Goal: Check status: Check status

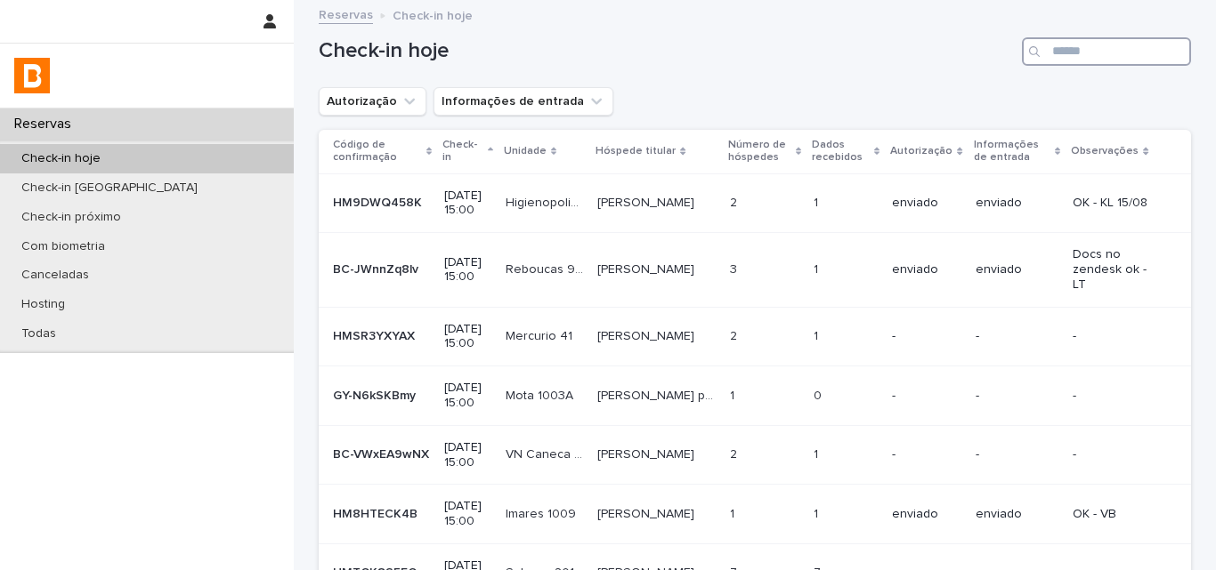
click at [1090, 62] on input "Search" at bounding box center [1106, 51] width 169 height 28
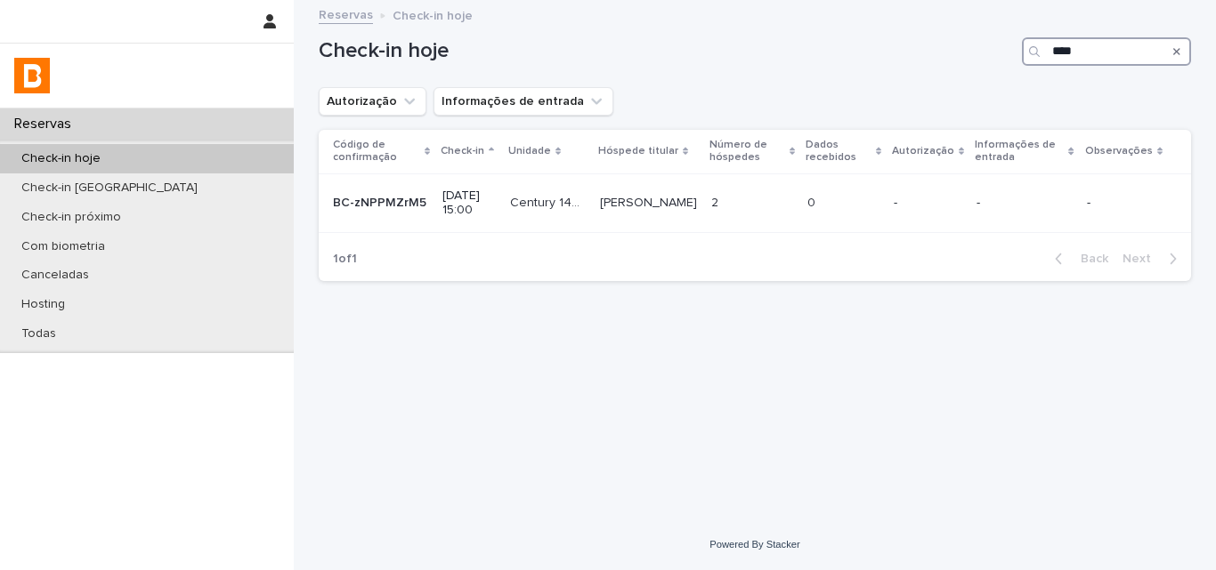
click at [1062, 55] on input "****" at bounding box center [1106, 51] width 169 height 28
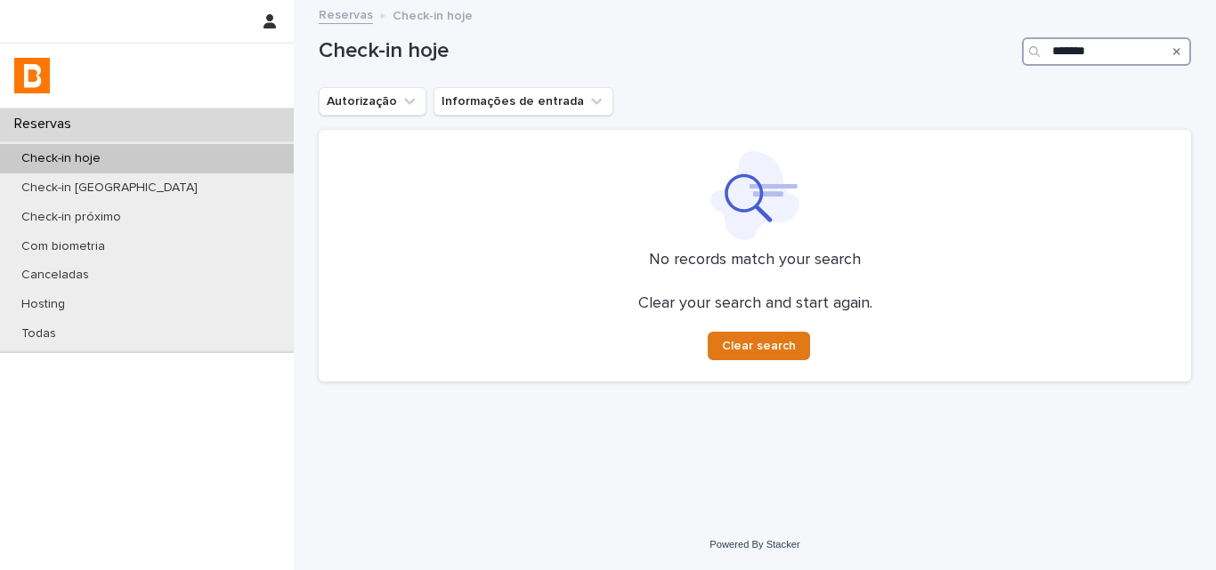
click at [1132, 41] on input "*******" at bounding box center [1106, 51] width 169 height 28
click at [1072, 54] on input "*****" at bounding box center [1106, 51] width 169 height 28
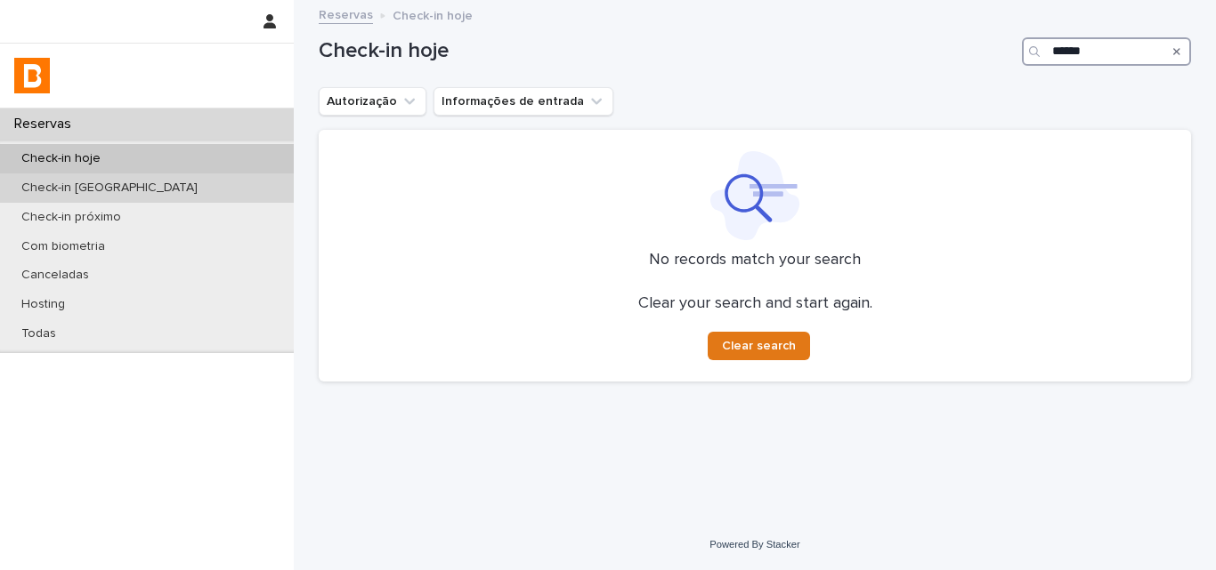
type input "******"
click at [189, 181] on div "Check-in [GEOGRAPHIC_DATA]" at bounding box center [147, 188] width 294 height 29
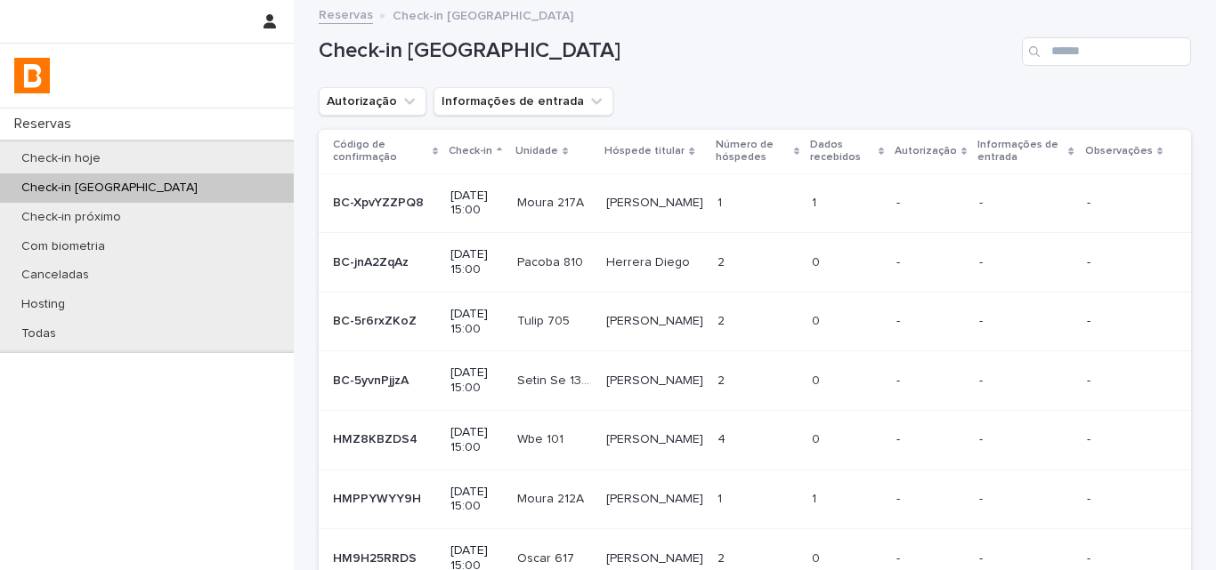
click at [1137, 44] on input "Search" at bounding box center [1106, 51] width 169 height 28
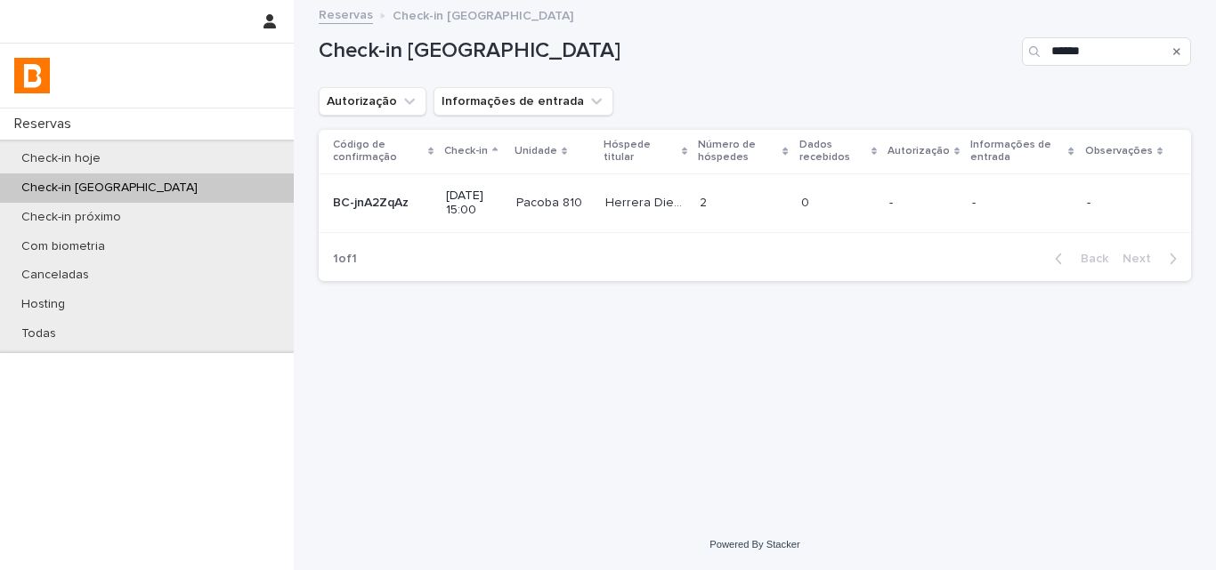
type input "******"
click at [586, 198] on p "Pacoba 810" at bounding box center [550, 201] width 69 height 19
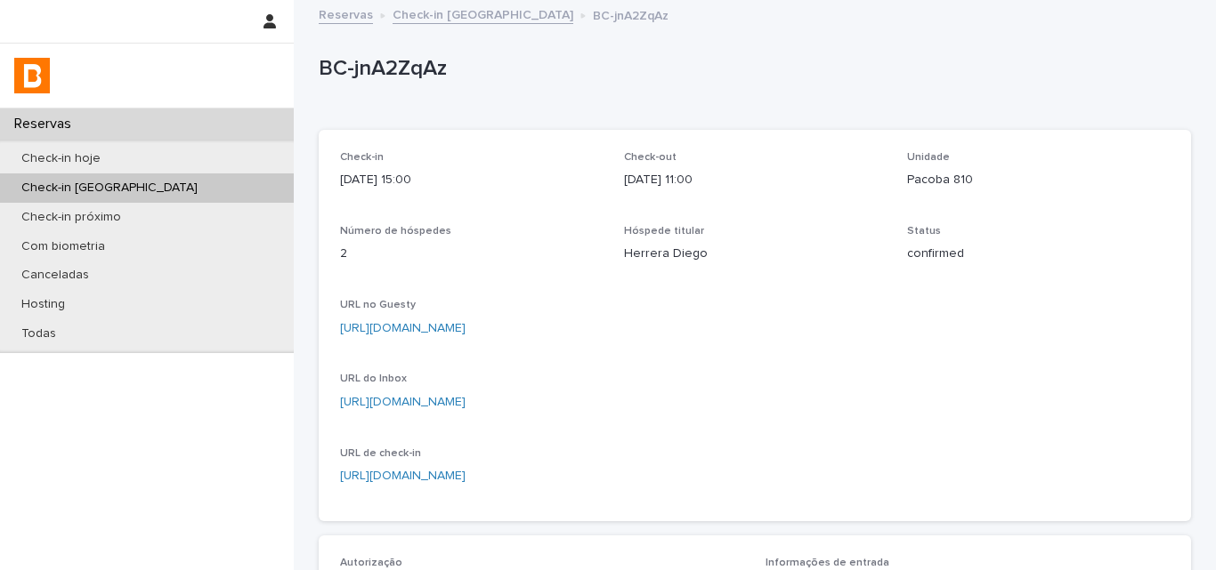
click at [377, 69] on p "BC-jnA2ZqAz" at bounding box center [751, 69] width 865 height 26
click at [423, 400] on link "[URL][DOMAIN_NAME]" at bounding box center [402, 402] width 125 height 12
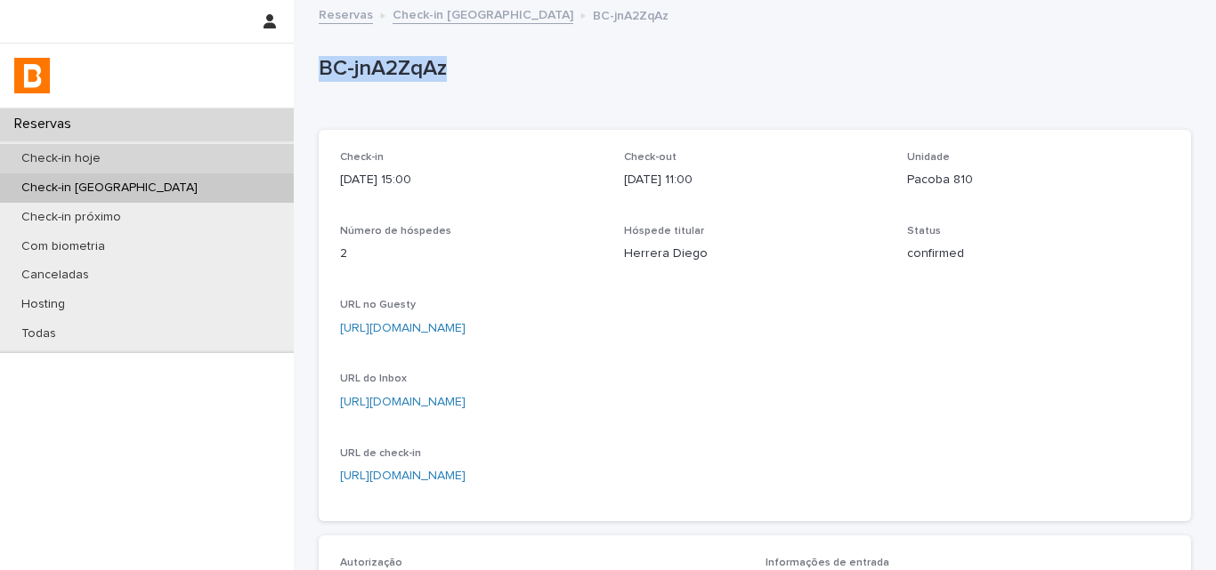
click at [203, 150] on div "Check-in hoje" at bounding box center [147, 158] width 294 height 29
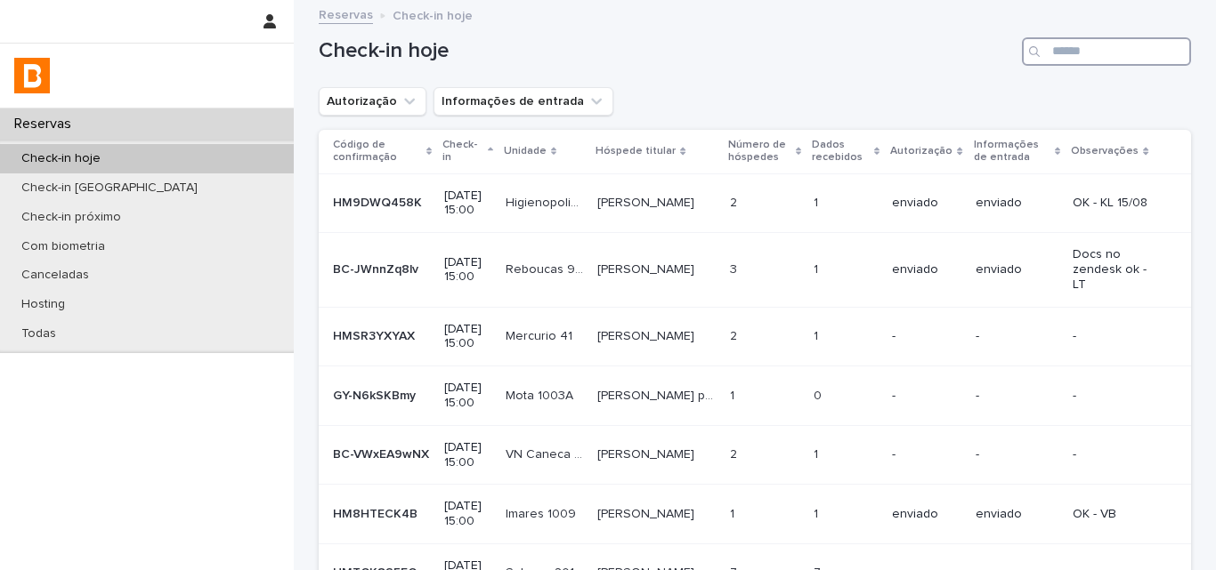
click at [1045, 44] on input "Search" at bounding box center [1106, 51] width 169 height 28
click at [1046, 44] on input "Search" at bounding box center [1106, 51] width 169 height 28
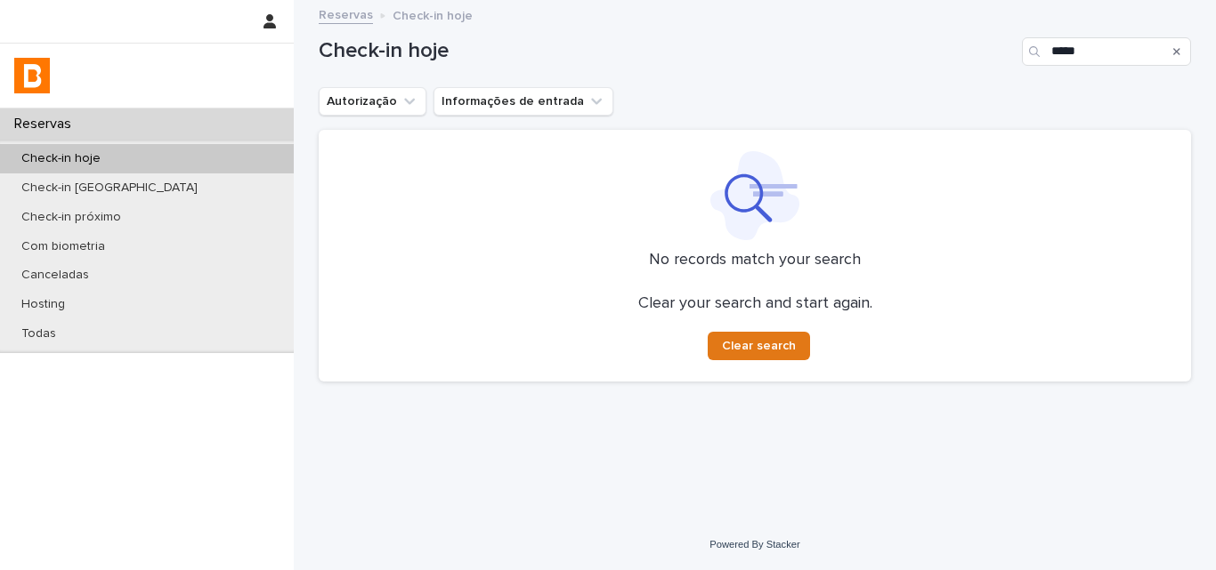
click at [961, 88] on div "Autorização Informações de entrada" at bounding box center [755, 101] width 872 height 28
click at [1102, 51] on input "*****" at bounding box center [1106, 51] width 169 height 28
type input "*******"
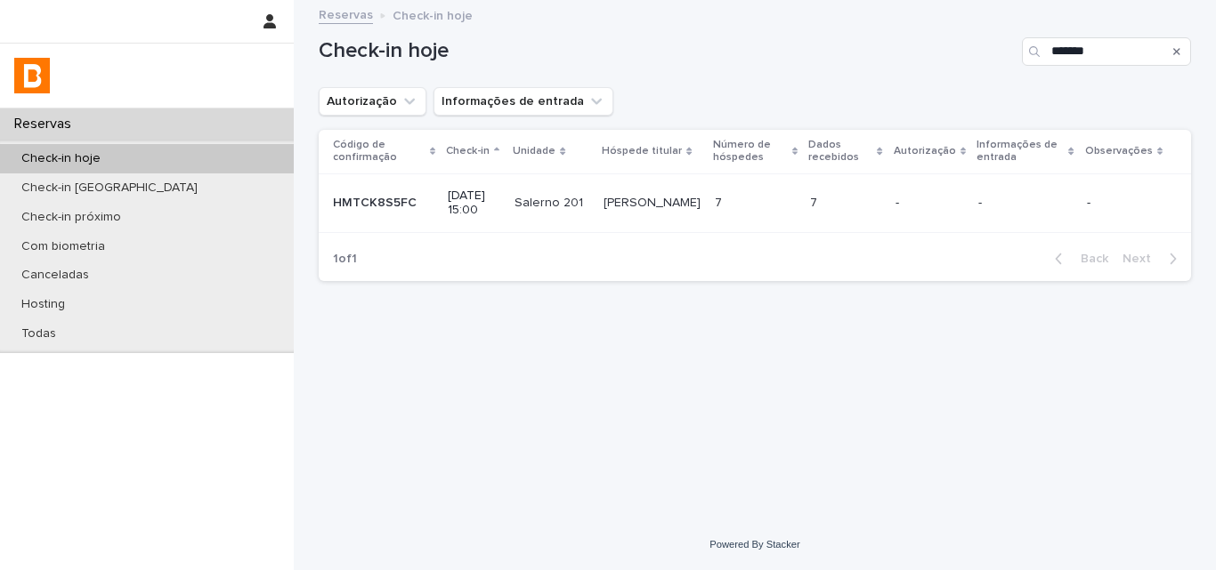
click at [878, 190] on div "7 7" at bounding box center [845, 203] width 71 height 29
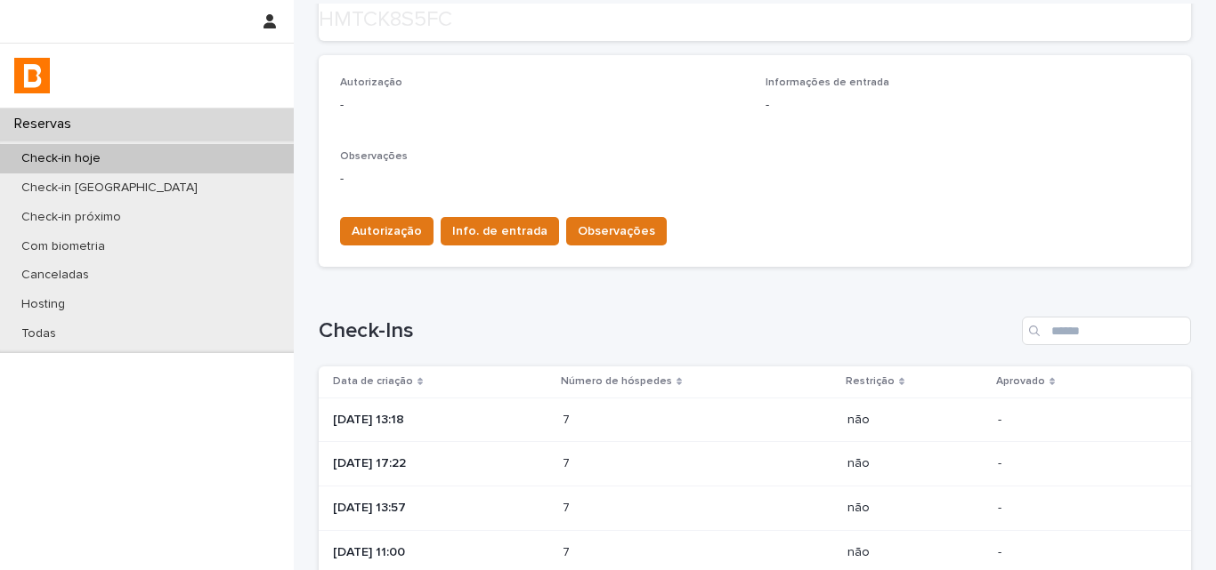
scroll to position [623, 0]
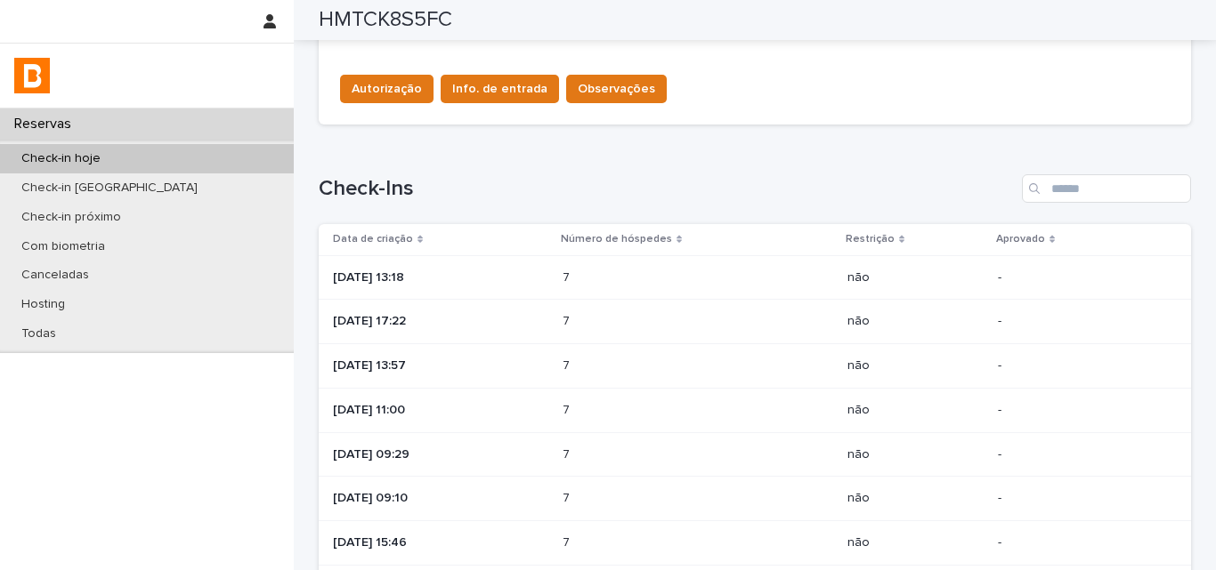
click at [670, 266] on div "7 7" at bounding box center [697, 277] width 271 height 29
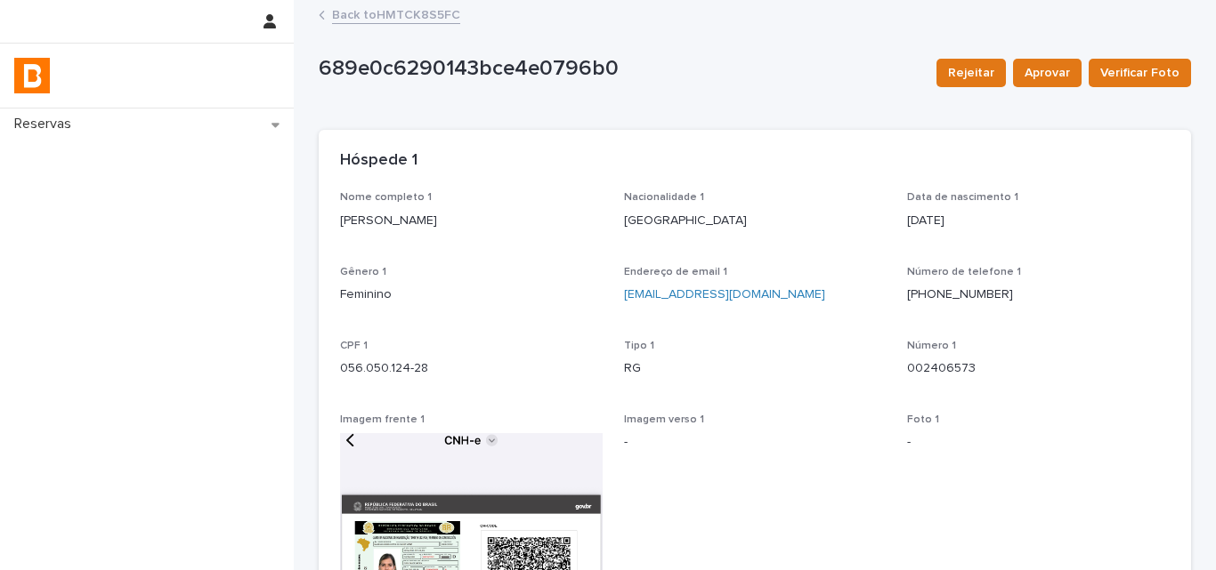
click at [422, 17] on link "Back to HMTCK8S5FC" at bounding box center [396, 14] width 128 height 20
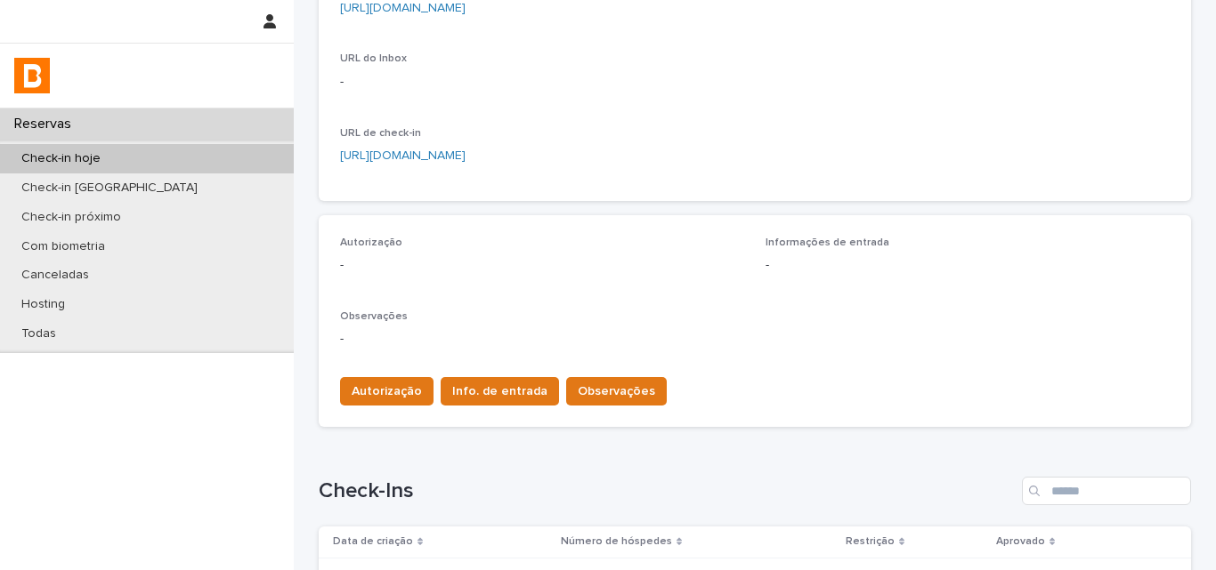
scroll to position [623, 0]
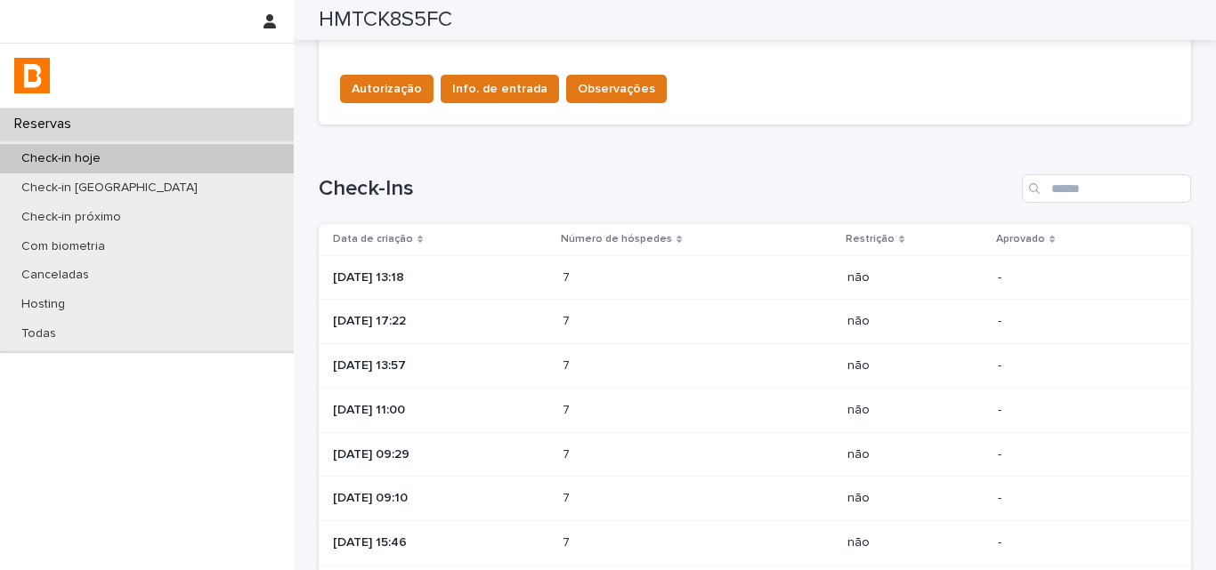
click at [573, 273] on p "7" at bounding box center [567, 276] width 11 height 19
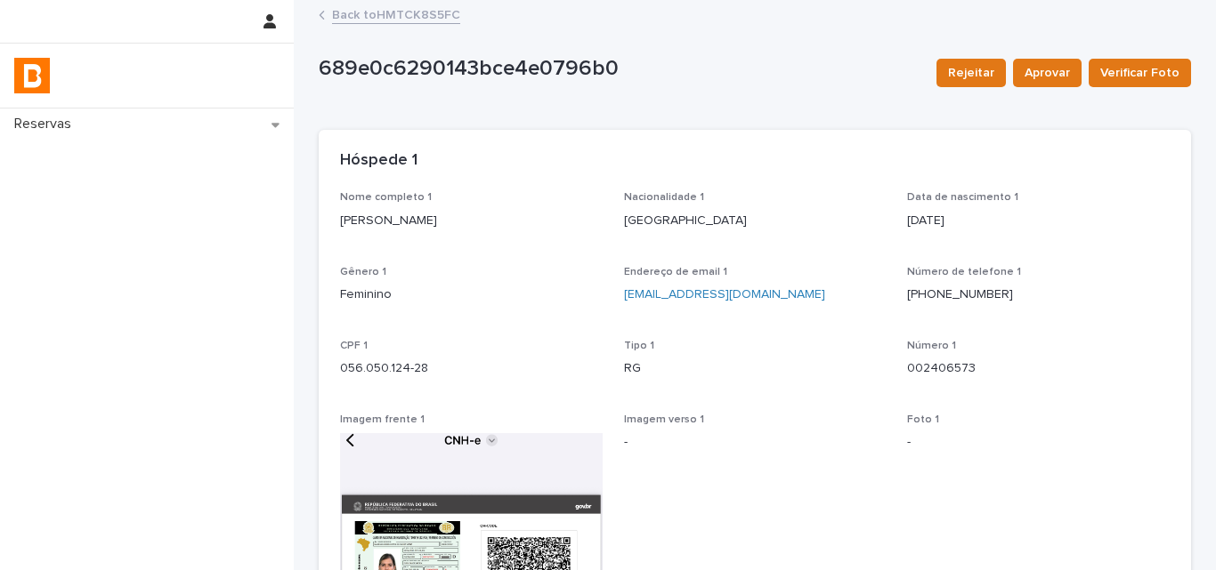
click at [449, 229] on p "[PERSON_NAME]" at bounding box center [471, 221] width 263 height 19
copy p "[PERSON_NAME]"
click at [397, 383] on div "CPF 1 056.050.124-28" at bounding box center [471, 366] width 263 height 53
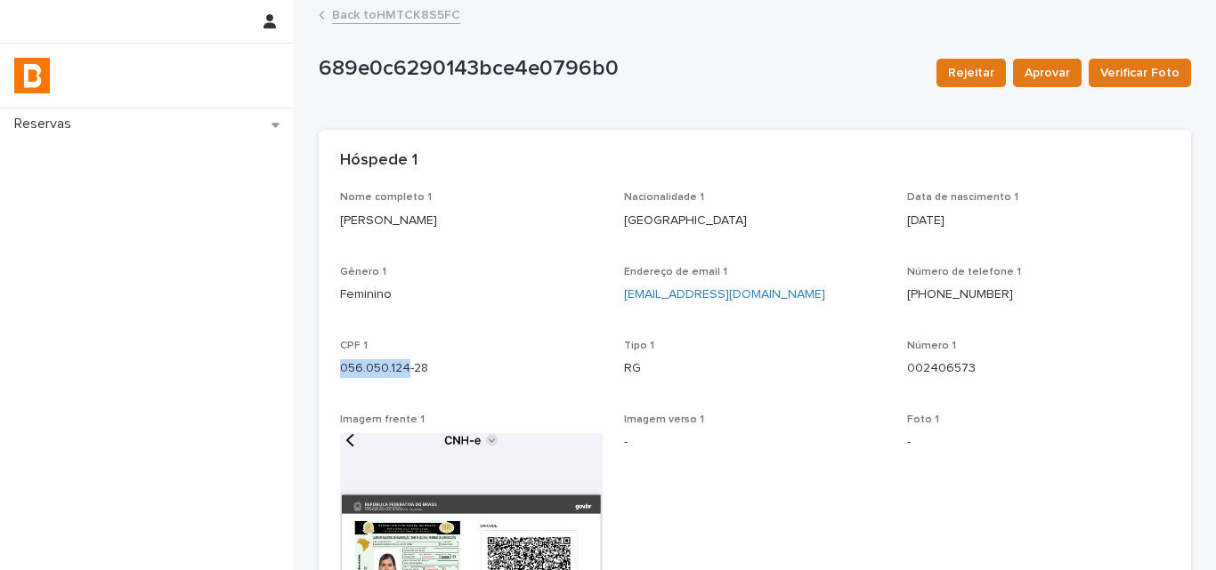
click at [397, 381] on div "CPF 1 056.050.124-28" at bounding box center [471, 366] width 263 height 53
click at [937, 373] on p "002406573" at bounding box center [1038, 369] width 263 height 19
click at [937, 372] on p "002406573" at bounding box center [1038, 369] width 263 height 19
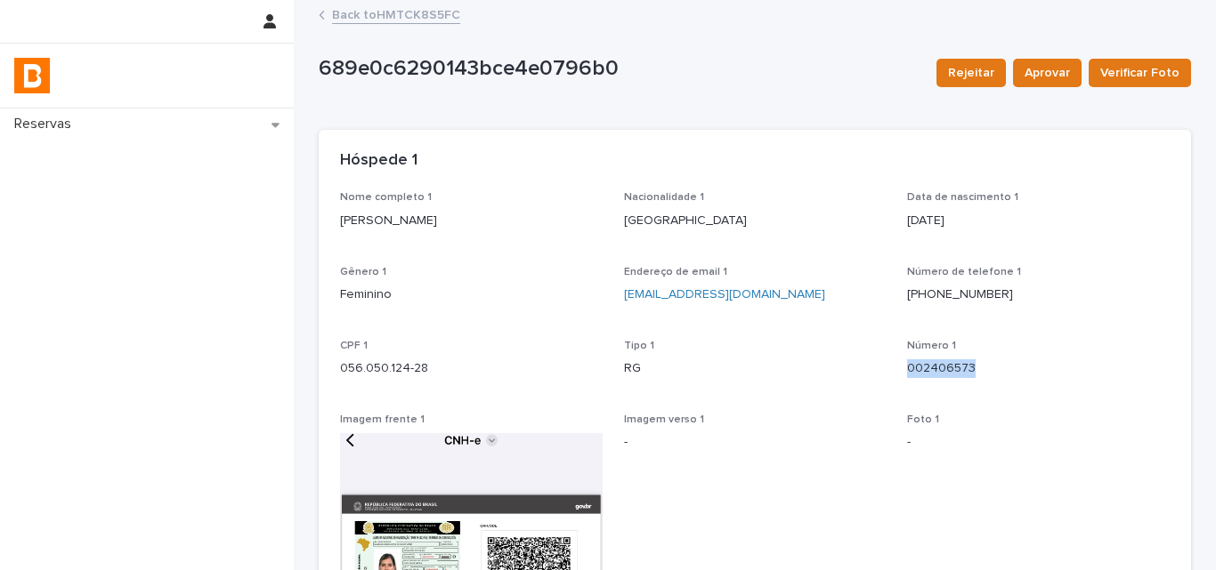
click at [937, 372] on p "002406573" at bounding box center [1038, 369] width 263 height 19
copy p "002406573"
click at [353, 24] on div "Back to HMTCK8S5FC" at bounding box center [755, 16] width 890 height 25
click at [354, 23] on link "Back to HMTCK8S5FC" at bounding box center [396, 14] width 128 height 20
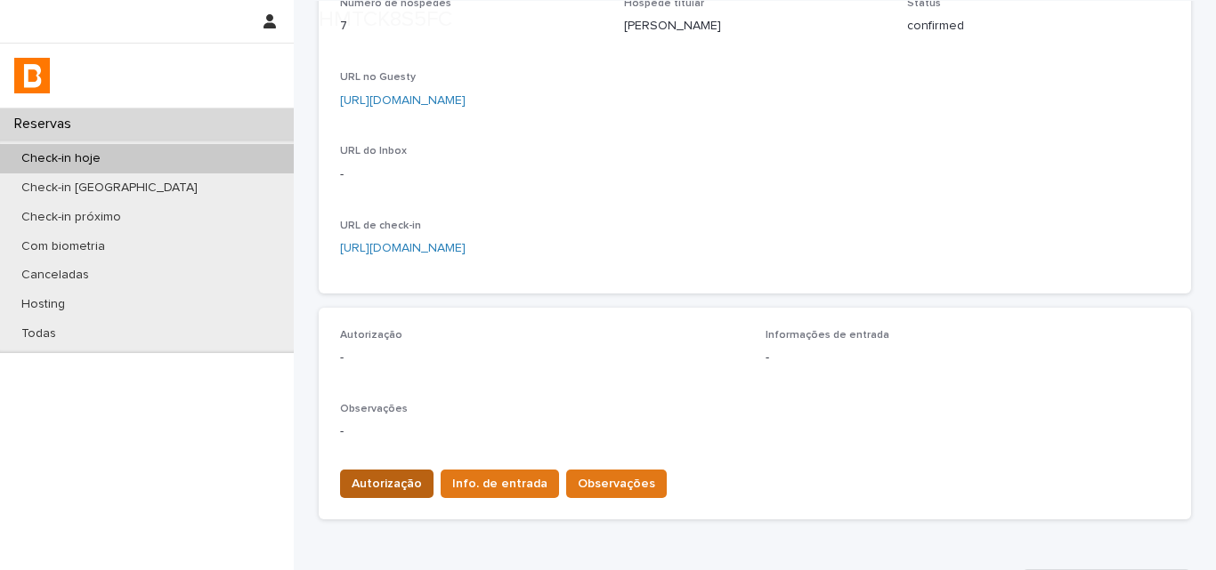
scroll to position [445, 0]
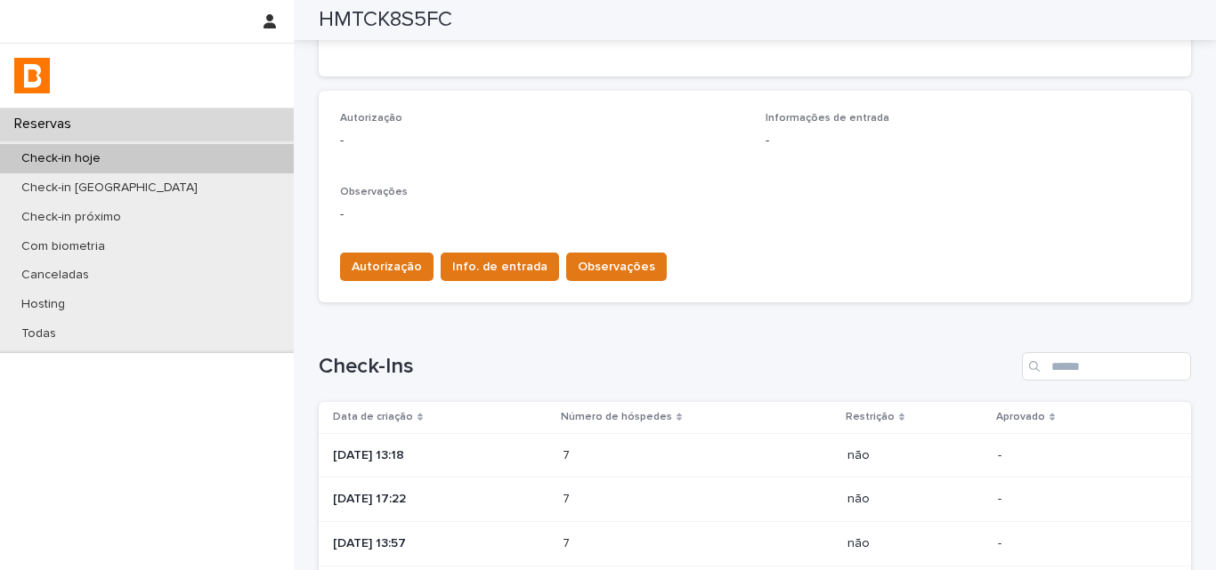
click at [492, 491] on div "[DATE] 17:22" at bounding box center [440, 498] width 215 height 19
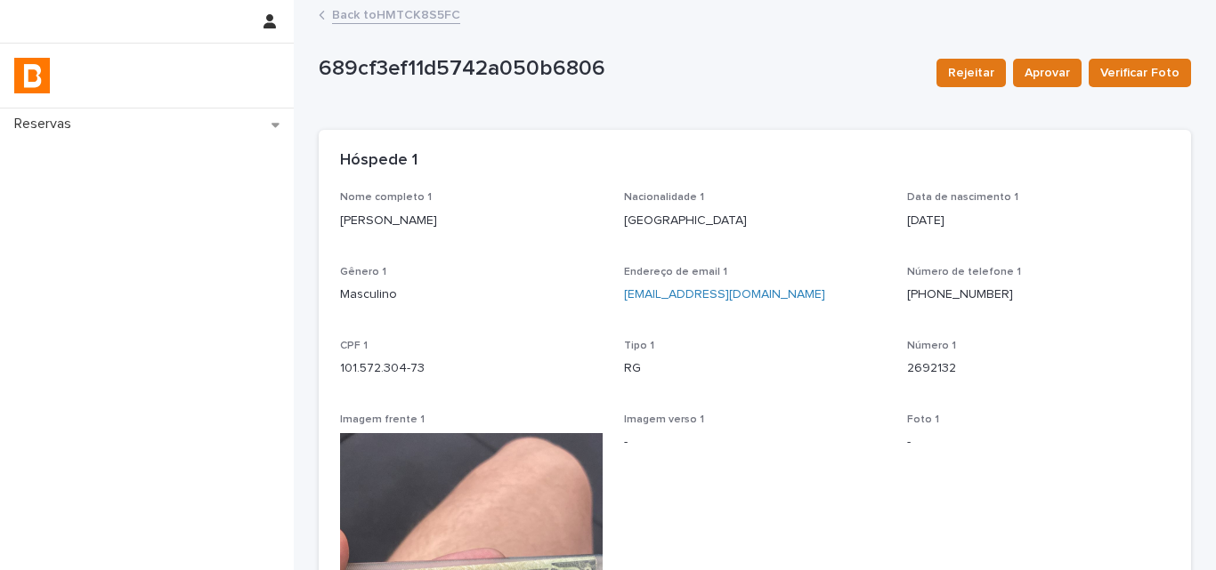
click at [383, 231] on div "Nome completo 1 [PERSON_NAME]" at bounding box center [471, 217] width 263 height 53
copy p "[PERSON_NAME]"
click at [915, 366] on p "2692132" at bounding box center [1038, 369] width 263 height 19
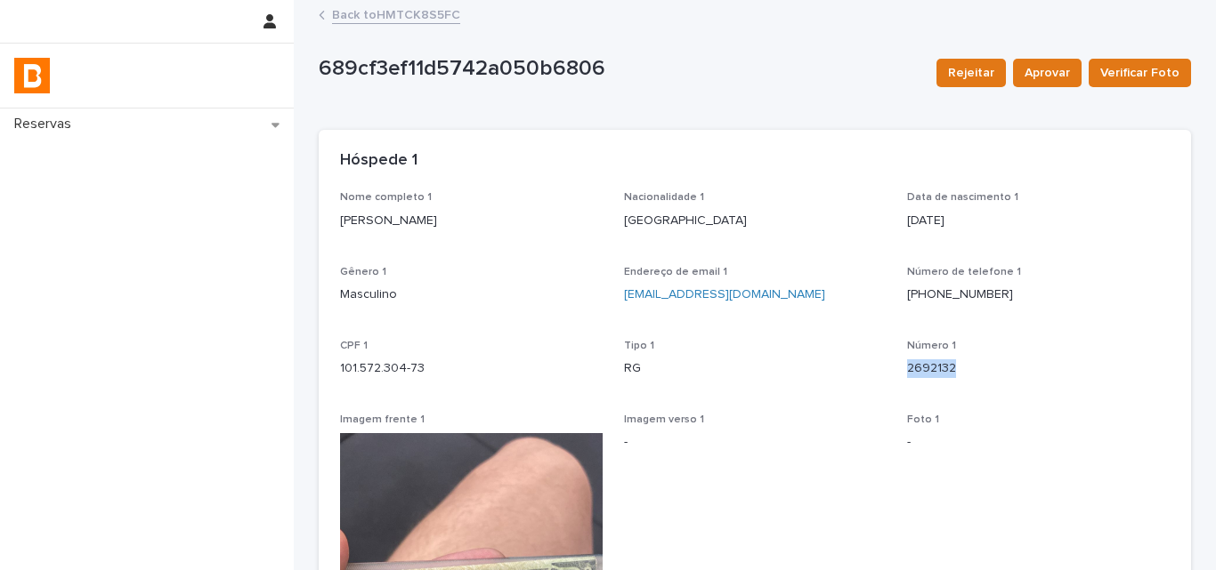
click at [915, 366] on p "2692132" at bounding box center [1038, 369] width 263 height 19
copy p "2692132"
click at [363, 16] on link "Back to HMTCK8S5FC" at bounding box center [396, 14] width 128 height 20
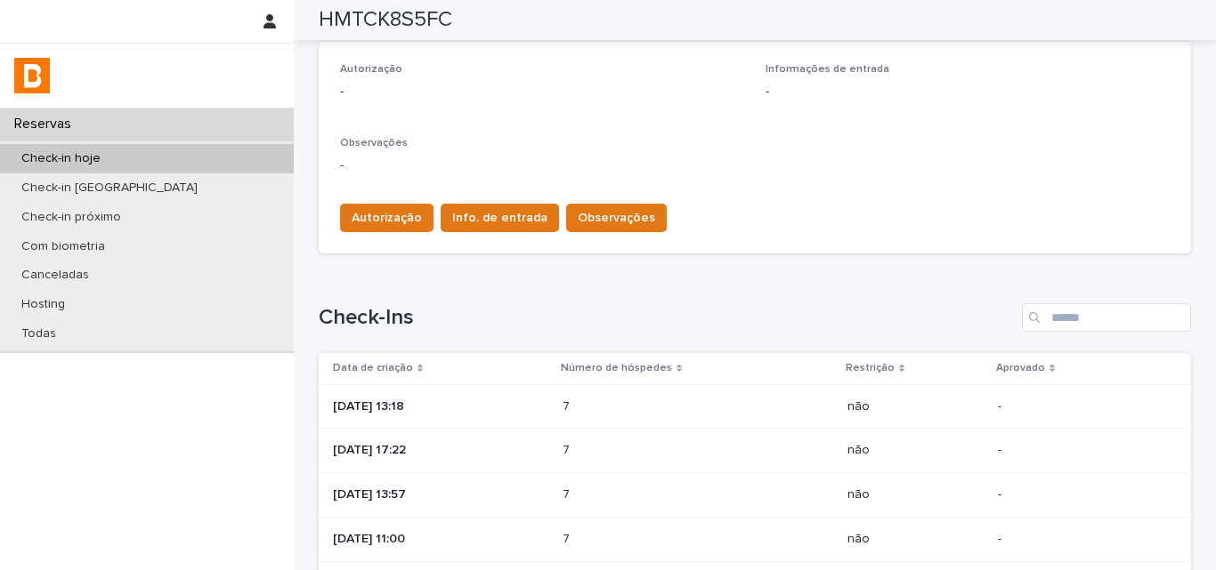
scroll to position [623, 0]
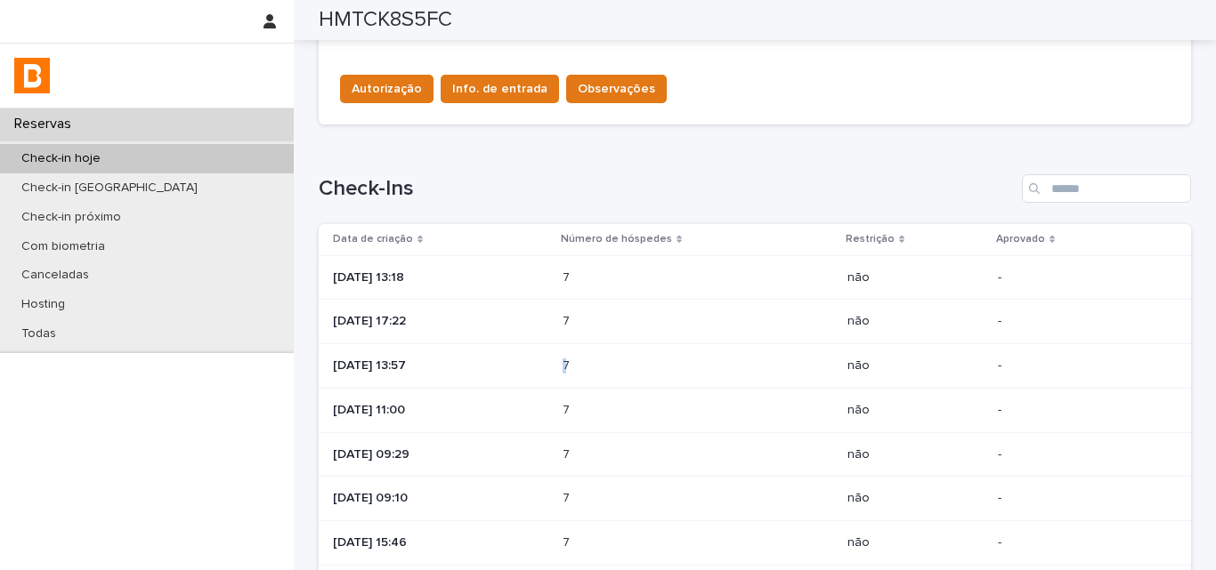
click at [590, 355] on div "7 7" at bounding box center [697, 366] width 271 height 29
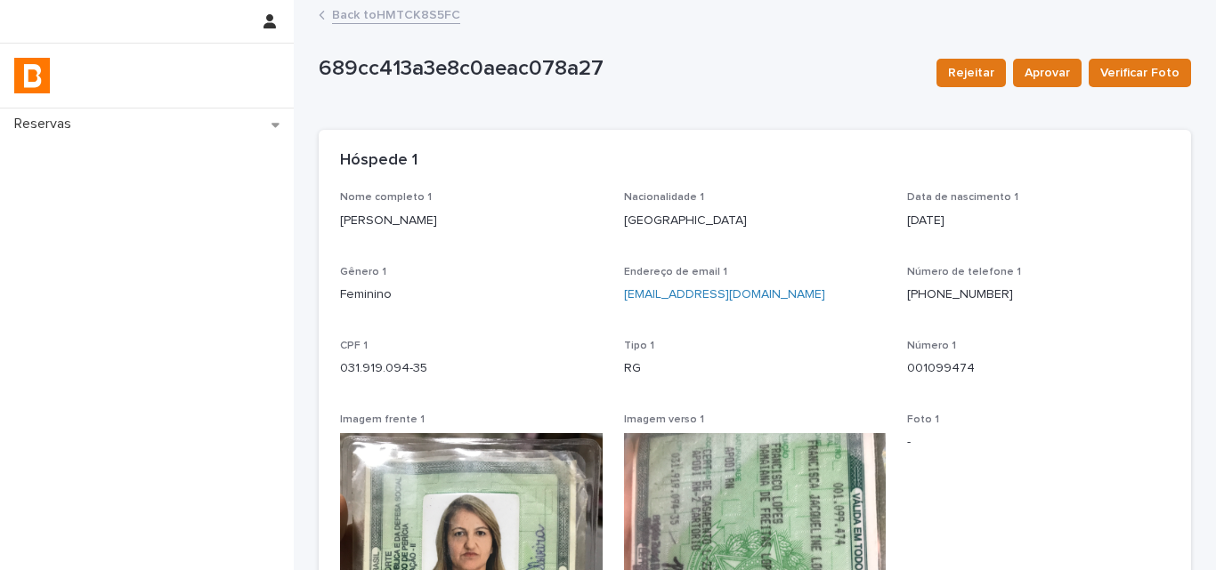
click at [367, 219] on p "[PERSON_NAME]" at bounding box center [471, 221] width 263 height 19
copy p "[PERSON_NAME]"
click at [941, 363] on p "001099474" at bounding box center [1038, 369] width 263 height 19
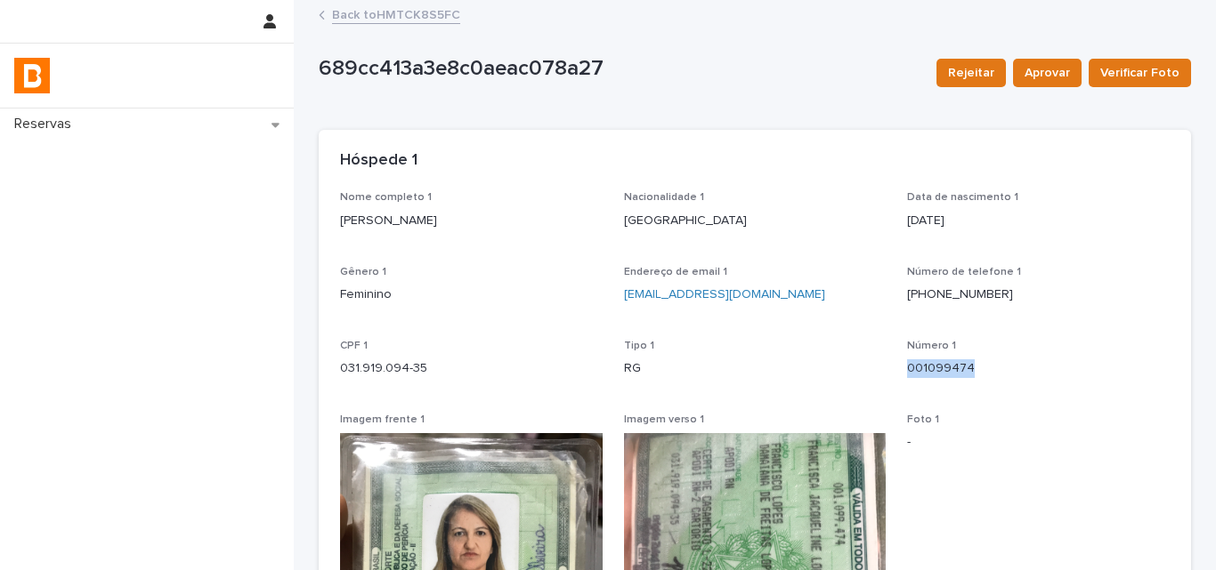
click at [941, 363] on p "001099474" at bounding box center [1038, 369] width 263 height 19
copy p "001099474"
click at [415, 14] on link "Back to HMTCK8S5FC" at bounding box center [396, 14] width 128 height 20
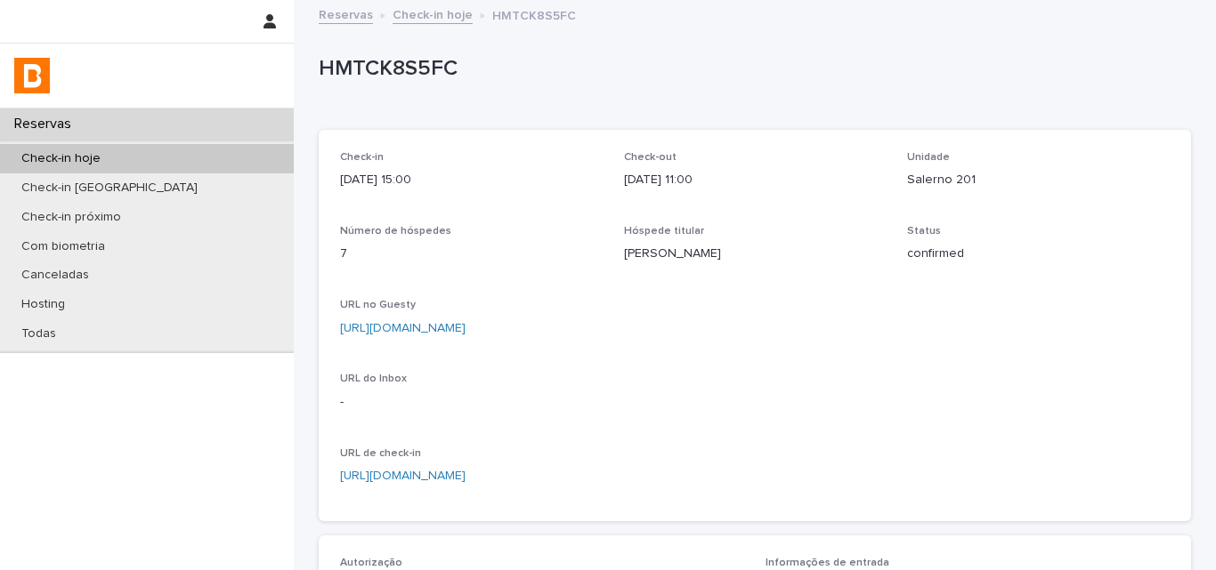
scroll to position [445, 0]
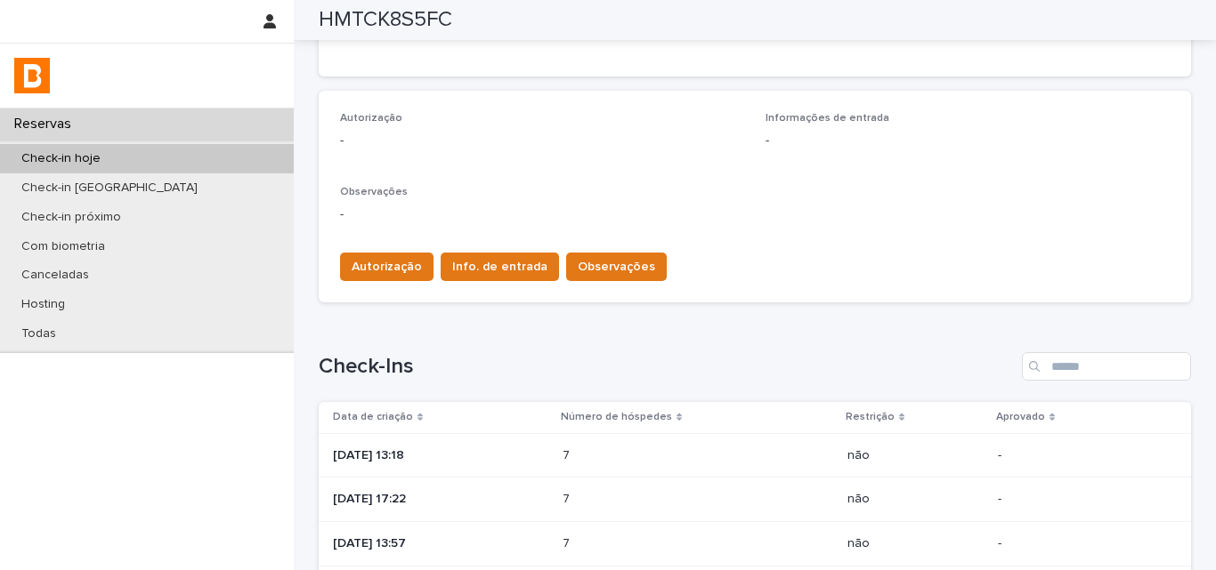
click at [501, 445] on div "[DATE] 13:18" at bounding box center [440, 454] width 215 height 19
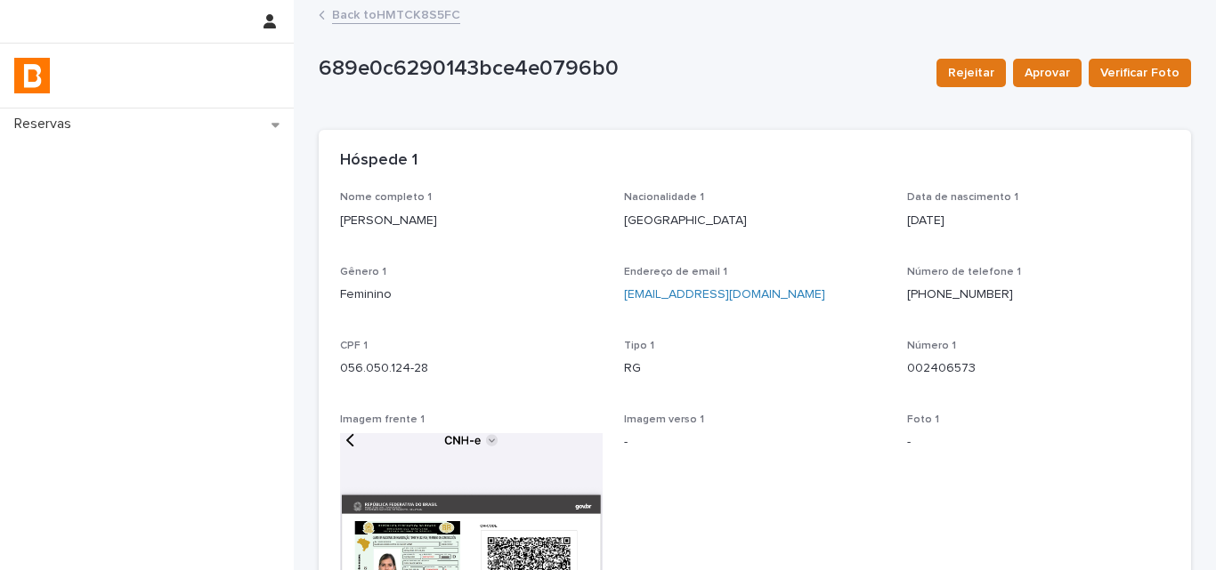
click at [373, 11] on link "Back to HMTCK8S5FC" at bounding box center [396, 14] width 128 height 20
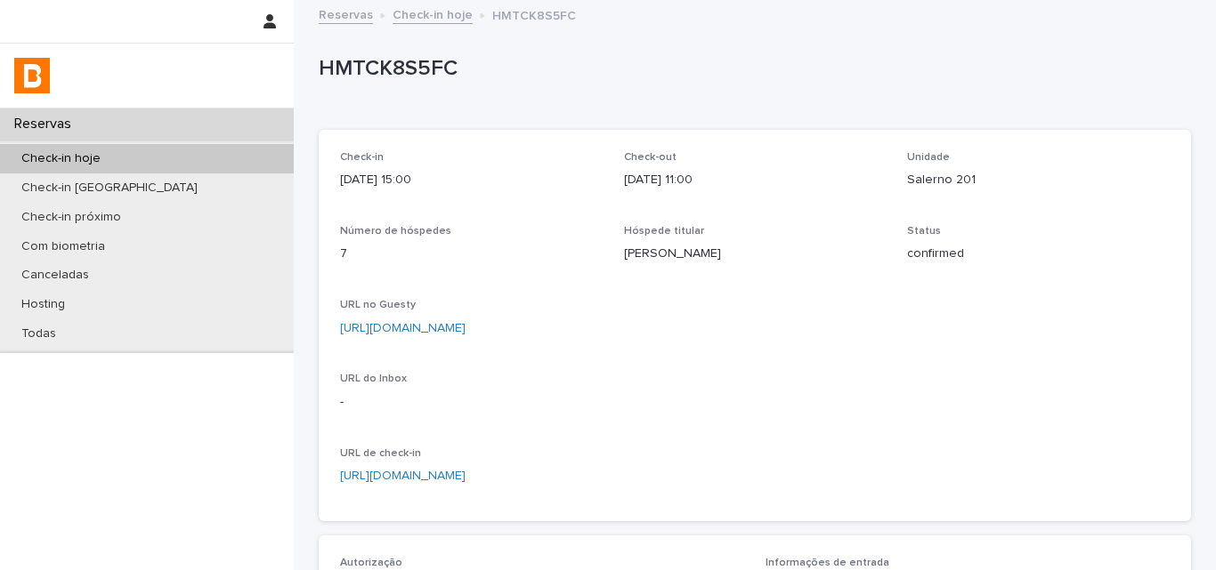
scroll to position [623, 0]
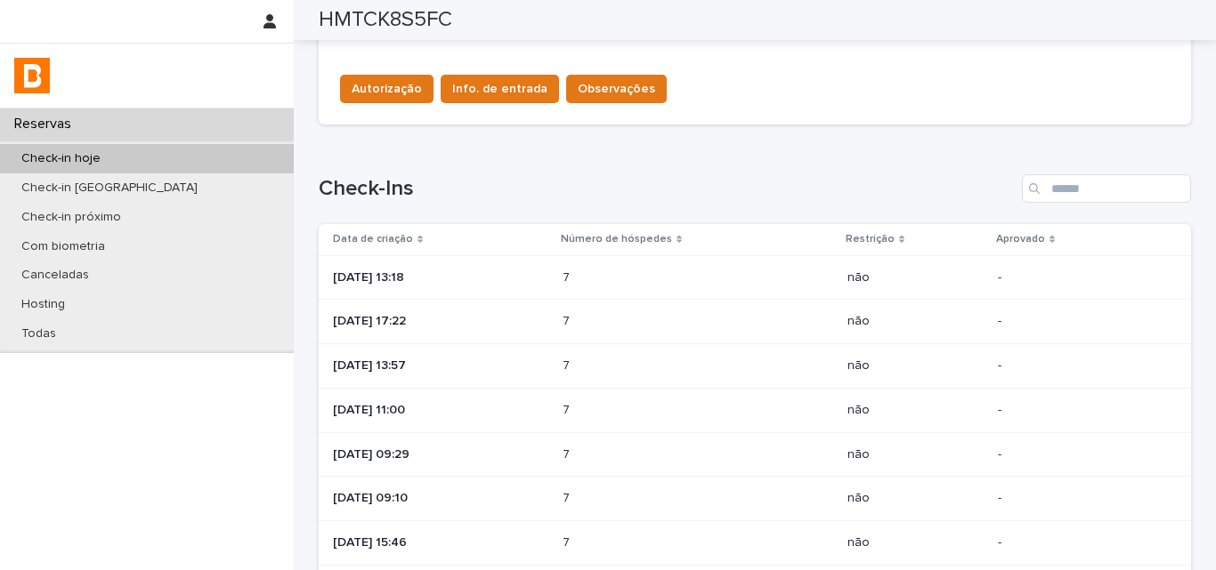
click at [546, 311] on div "[DATE] 17:22" at bounding box center [440, 320] width 215 height 19
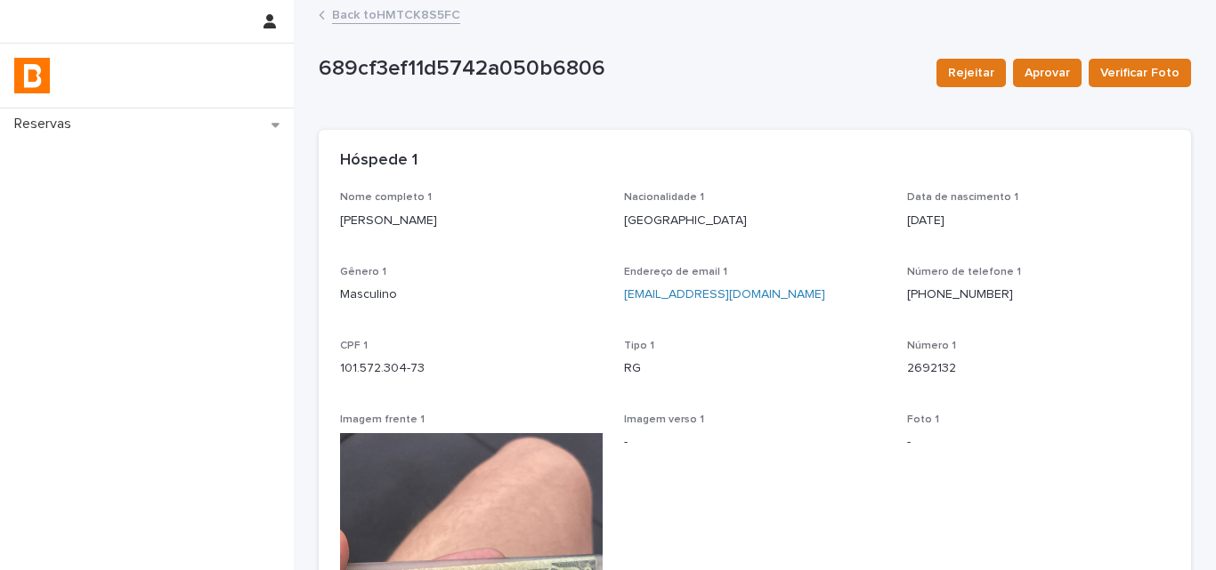
click at [407, 13] on link "Back to HMTCK8S5FC" at bounding box center [396, 14] width 128 height 20
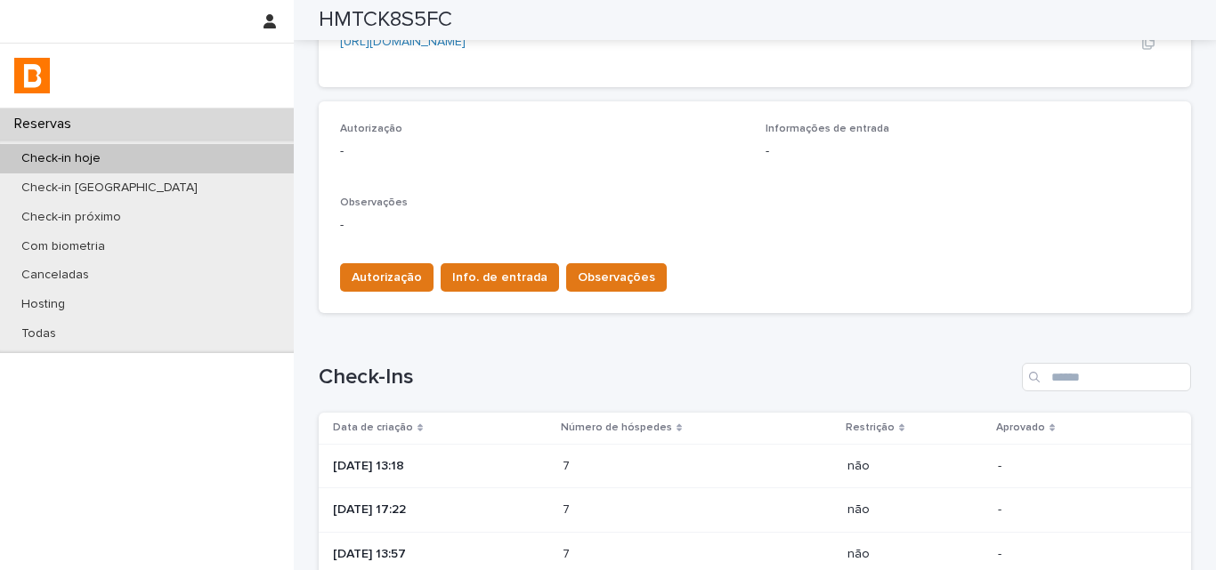
scroll to position [712, 0]
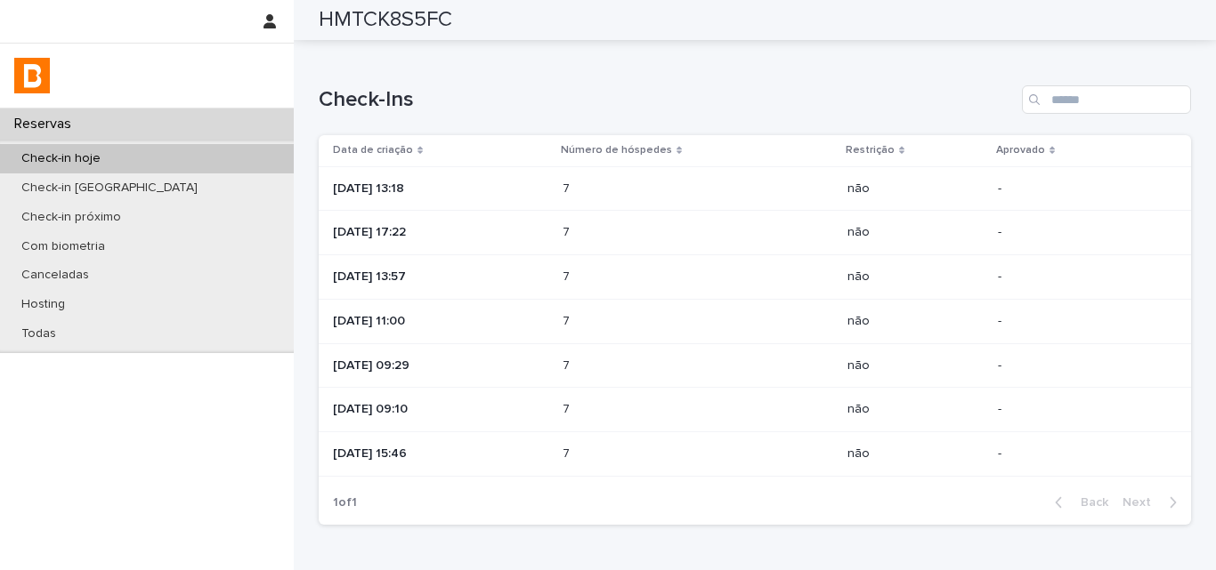
click at [451, 292] on td "[DATE] 13:57" at bounding box center [437, 277] width 237 height 44
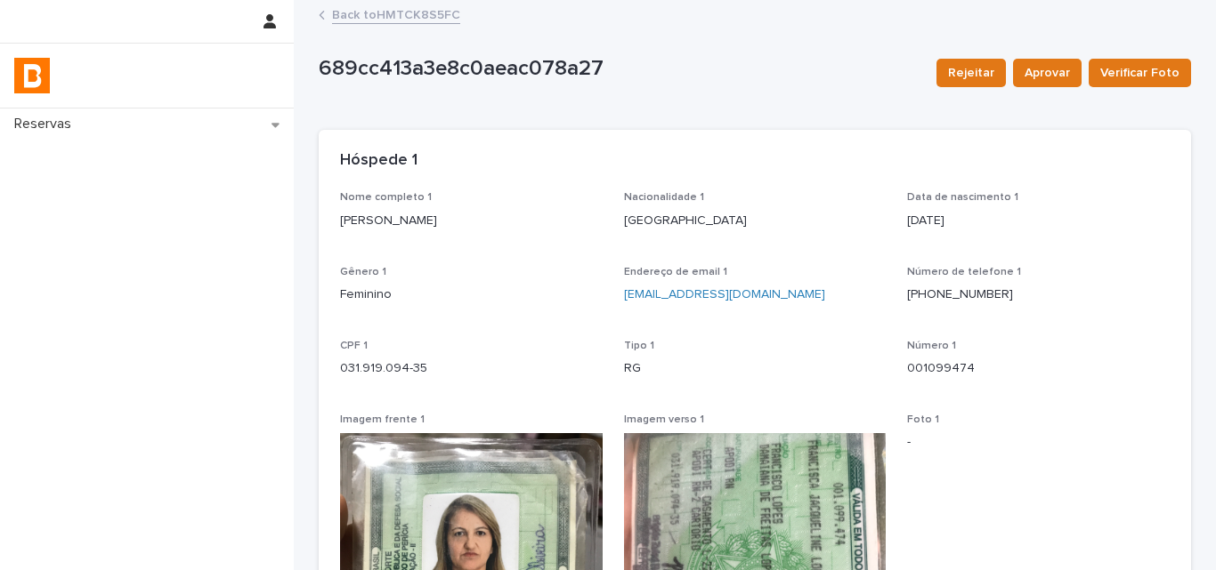
click at [371, 16] on link "Back to HMTCK8S5FC" at bounding box center [396, 14] width 128 height 20
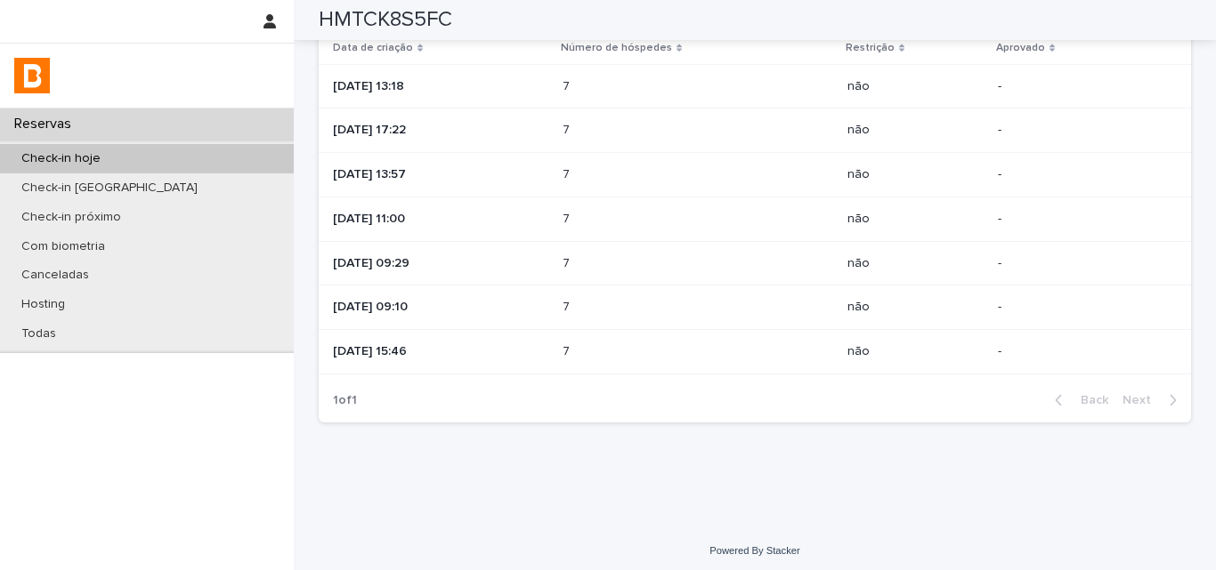
scroll to position [821, 0]
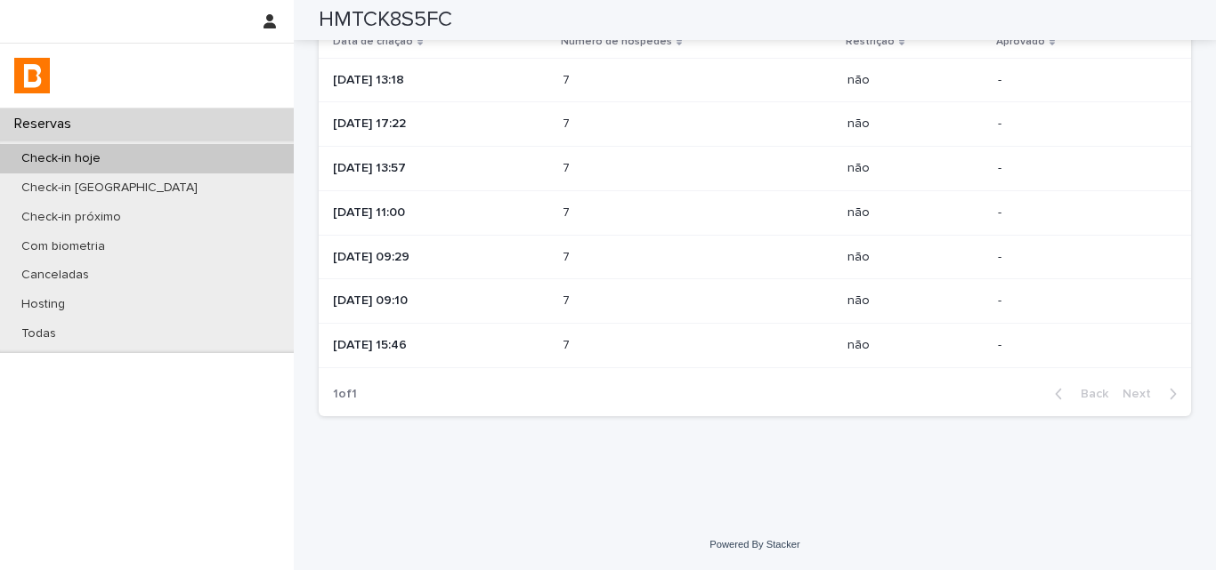
click at [611, 204] on div "7 7" at bounding box center [697, 212] width 271 height 29
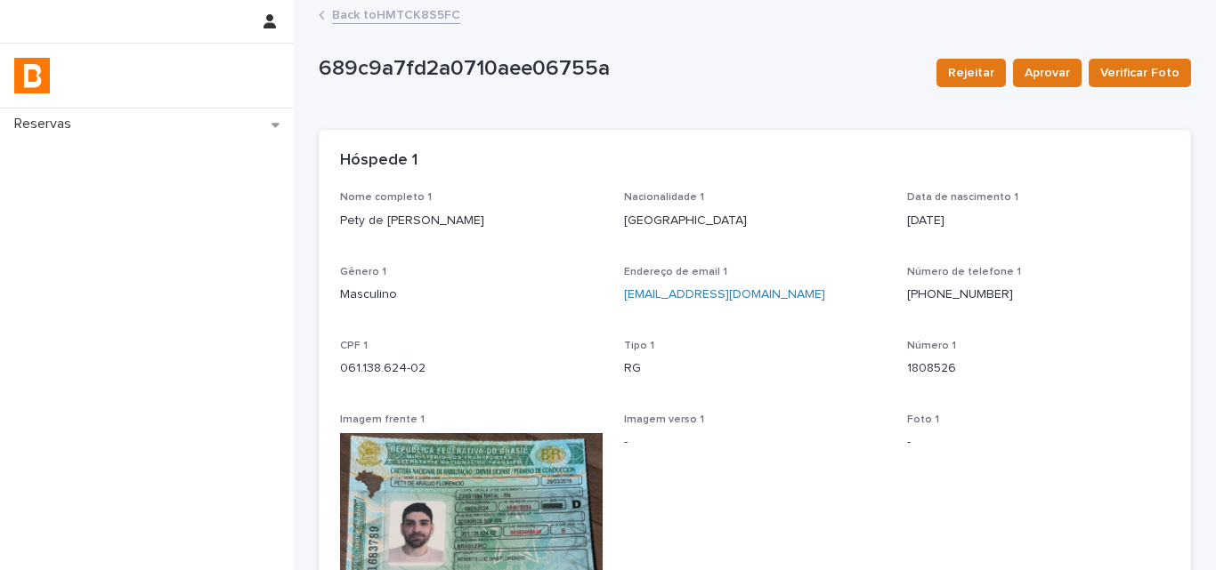
click at [414, 225] on p "Pety de [PERSON_NAME]" at bounding box center [471, 221] width 263 height 19
click at [414, 223] on p "Pety de [PERSON_NAME]" at bounding box center [471, 221] width 263 height 19
copy p "Pety de [PERSON_NAME]"
click at [400, 368] on p "061.138.624-02" at bounding box center [471, 369] width 263 height 19
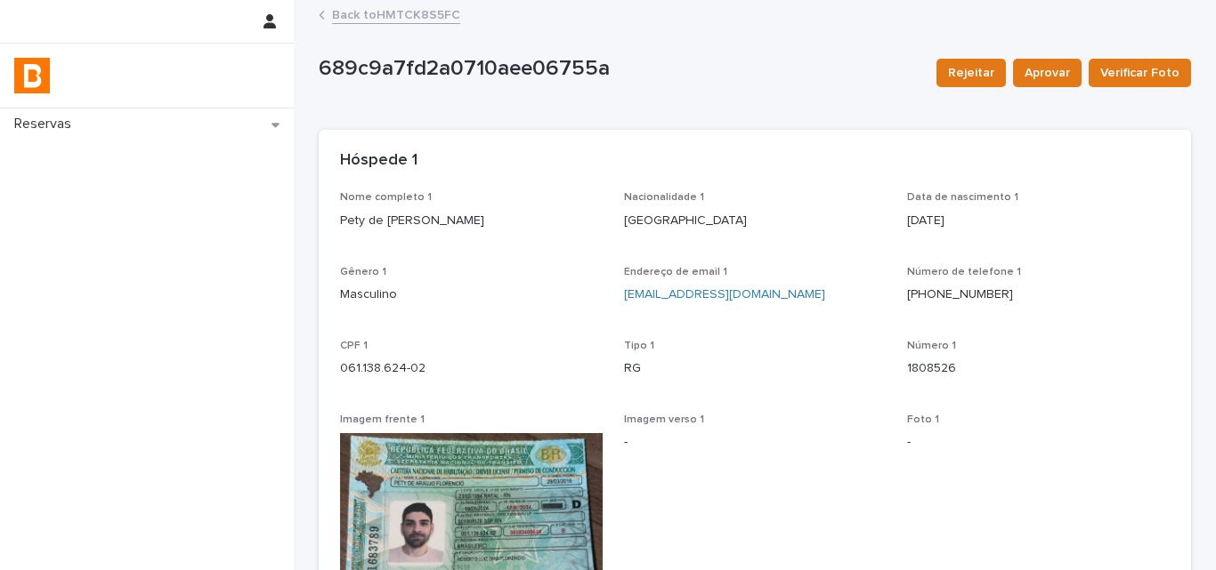
click at [938, 372] on p "1808526" at bounding box center [1038, 369] width 263 height 19
copy p "1808526"
click at [412, 21] on link "Back to HMTCK8S5FC" at bounding box center [396, 14] width 128 height 20
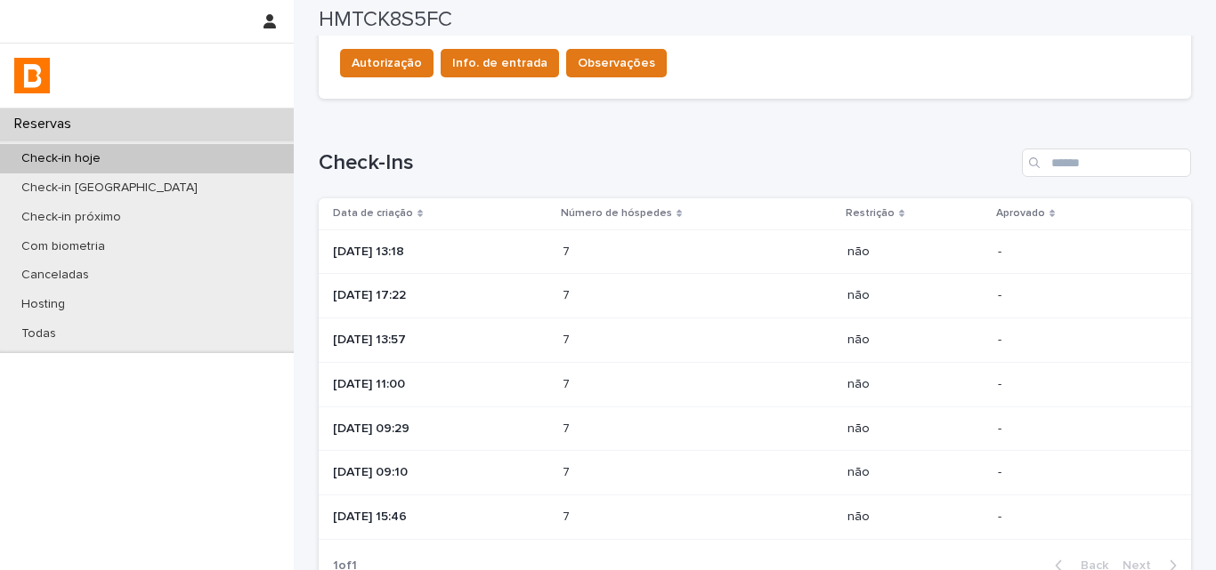
scroll to position [712, 0]
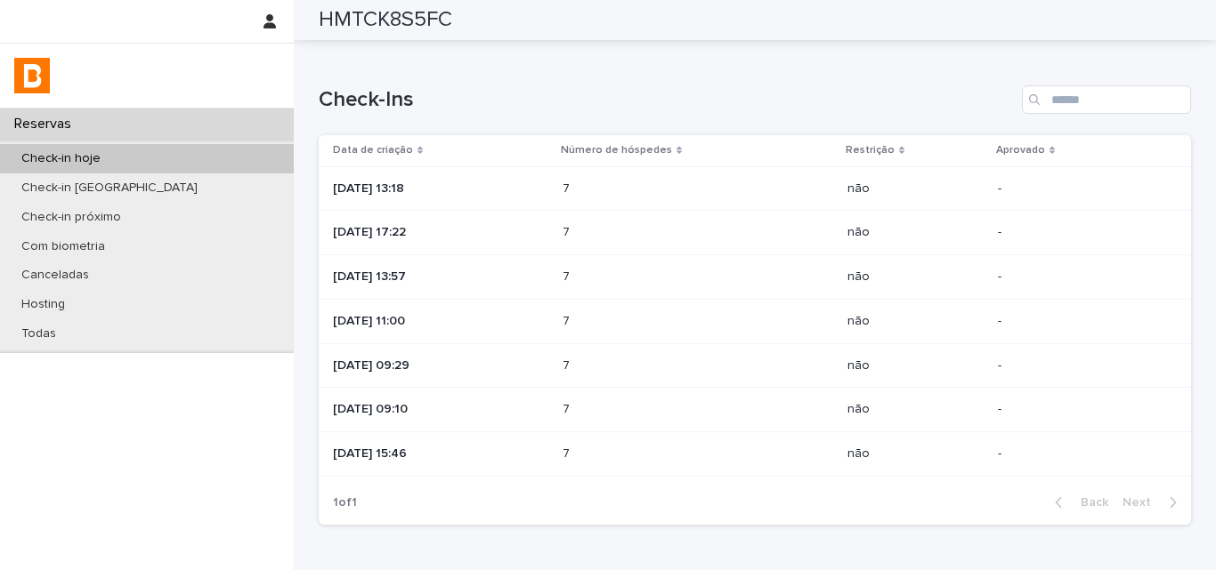
click at [555, 361] on td "[DATE] 09:29" at bounding box center [437, 366] width 237 height 44
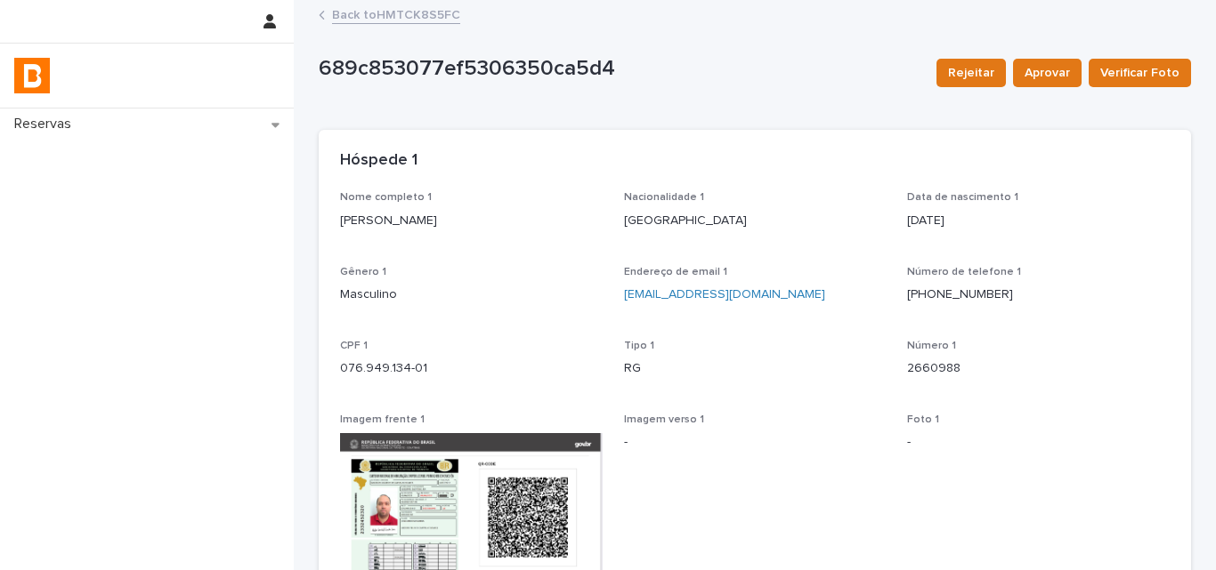
click at [365, 221] on p "[PERSON_NAME]" at bounding box center [471, 221] width 263 height 19
copy p "[PERSON_NAME]"
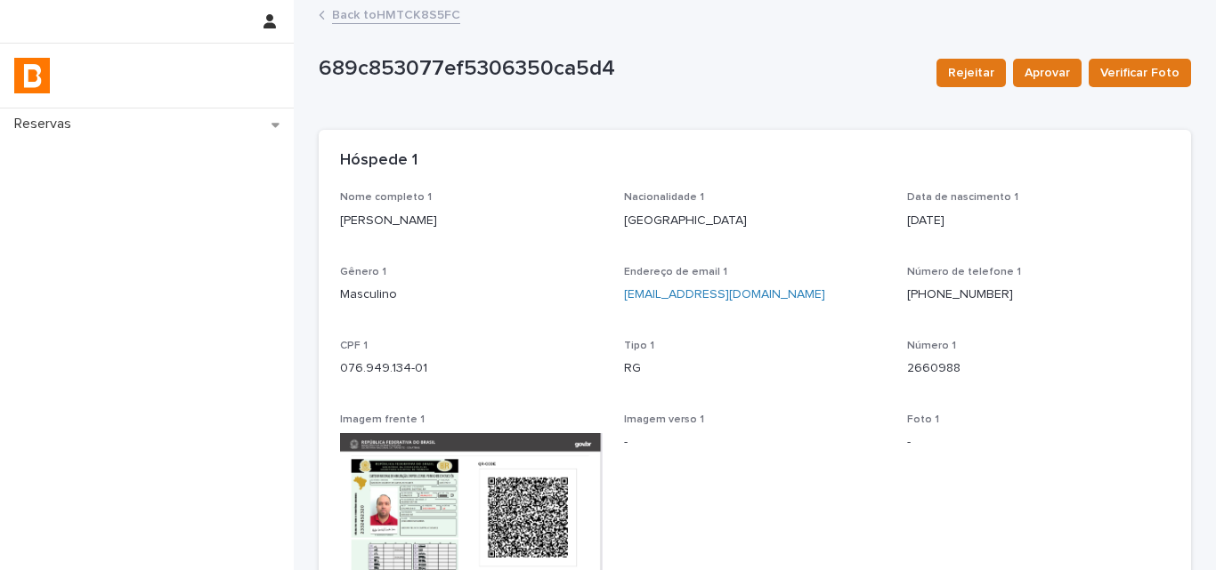
click at [915, 369] on p "2660988" at bounding box center [1038, 369] width 263 height 19
copy p "2660988"
click at [385, 20] on link "Back to HMTCK8S5FC" at bounding box center [396, 14] width 128 height 20
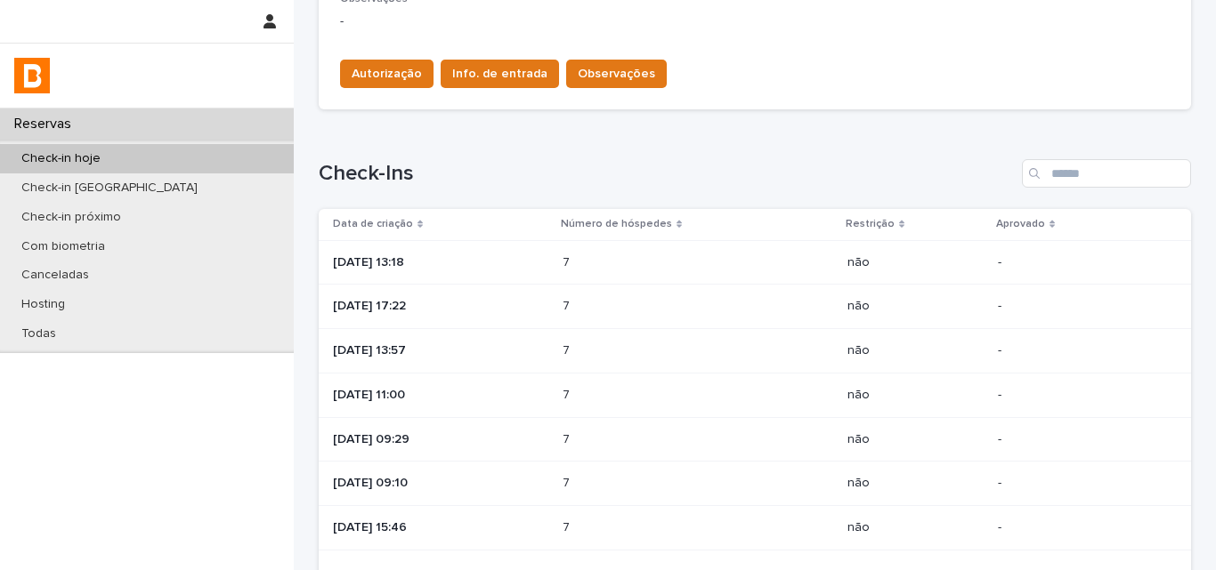
scroll to position [801, 0]
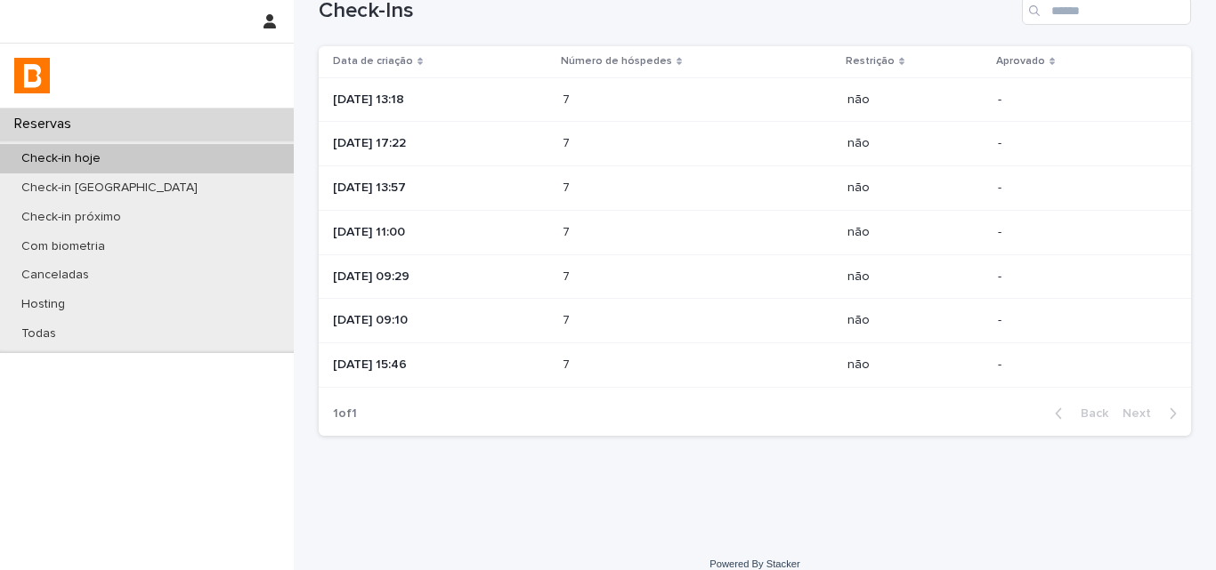
click at [577, 311] on td "7 7" at bounding box center [697, 321] width 285 height 44
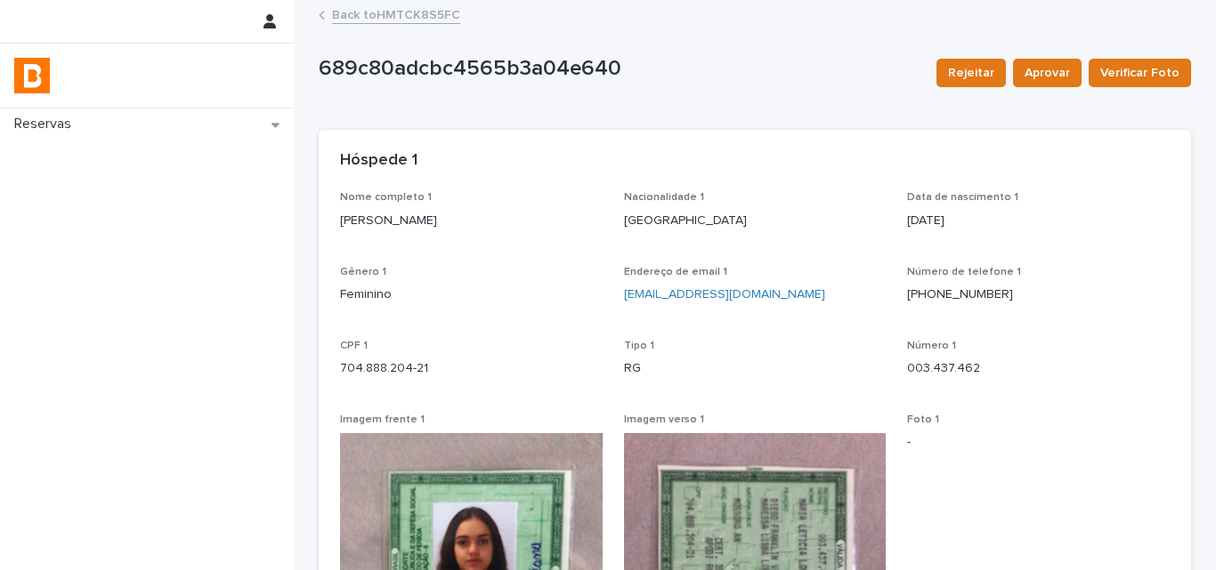
click at [429, 229] on p "[PERSON_NAME]" at bounding box center [471, 221] width 263 height 19
click at [402, 17] on link "Back to HMTCK8S5FC" at bounding box center [396, 14] width 128 height 20
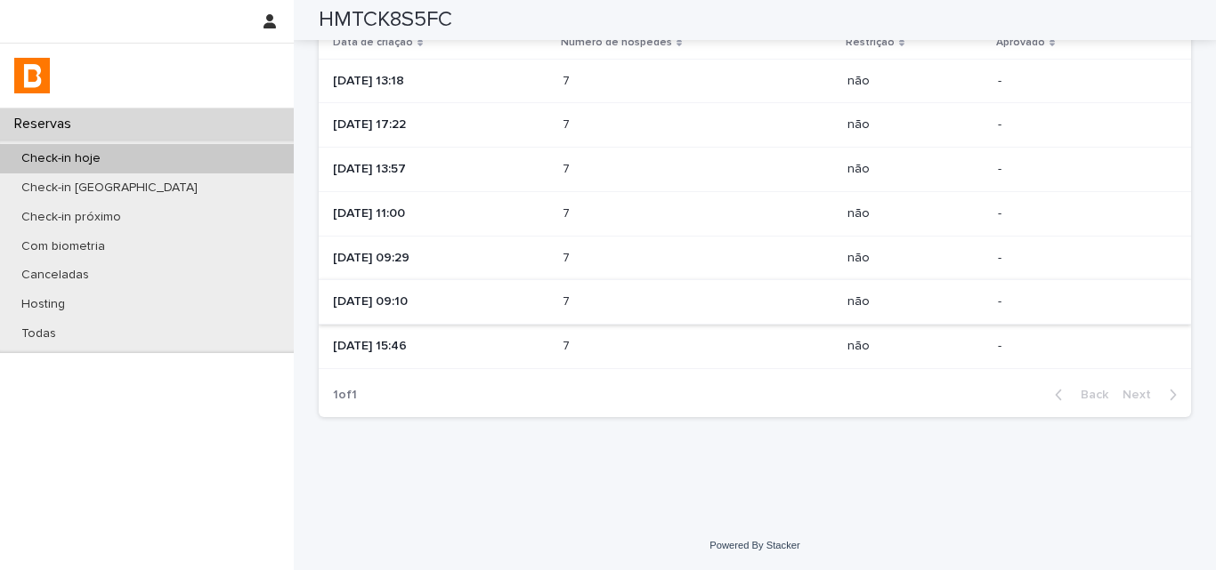
scroll to position [821, 0]
click at [524, 344] on p "[DATE] 15:46" at bounding box center [440, 345] width 215 height 15
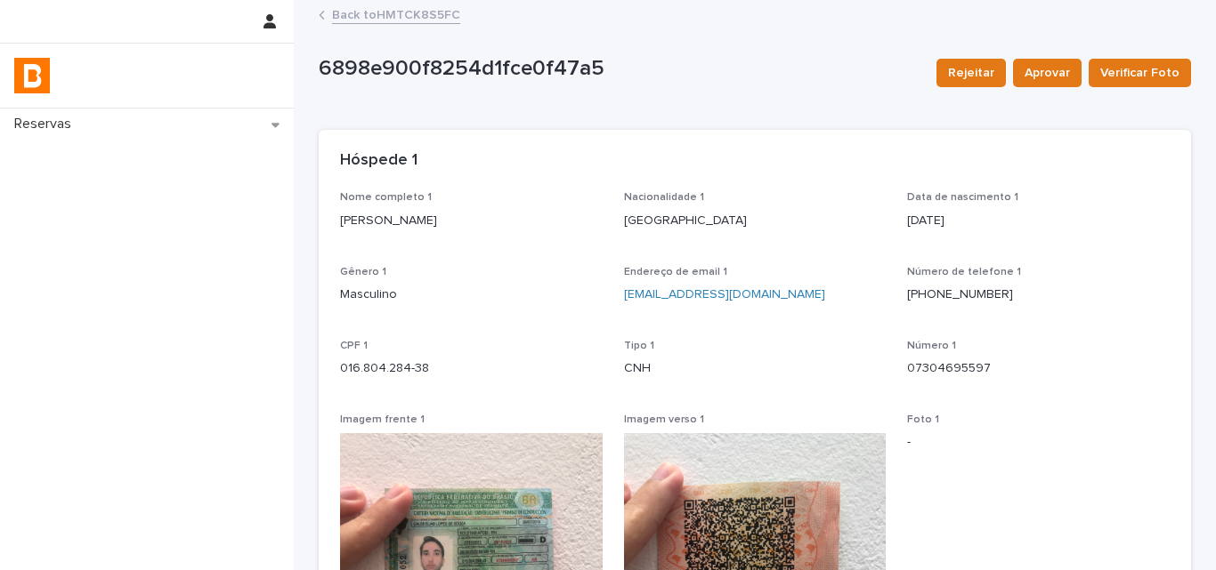
click at [364, 11] on link "Back to HMTCK8S5FC" at bounding box center [396, 14] width 128 height 20
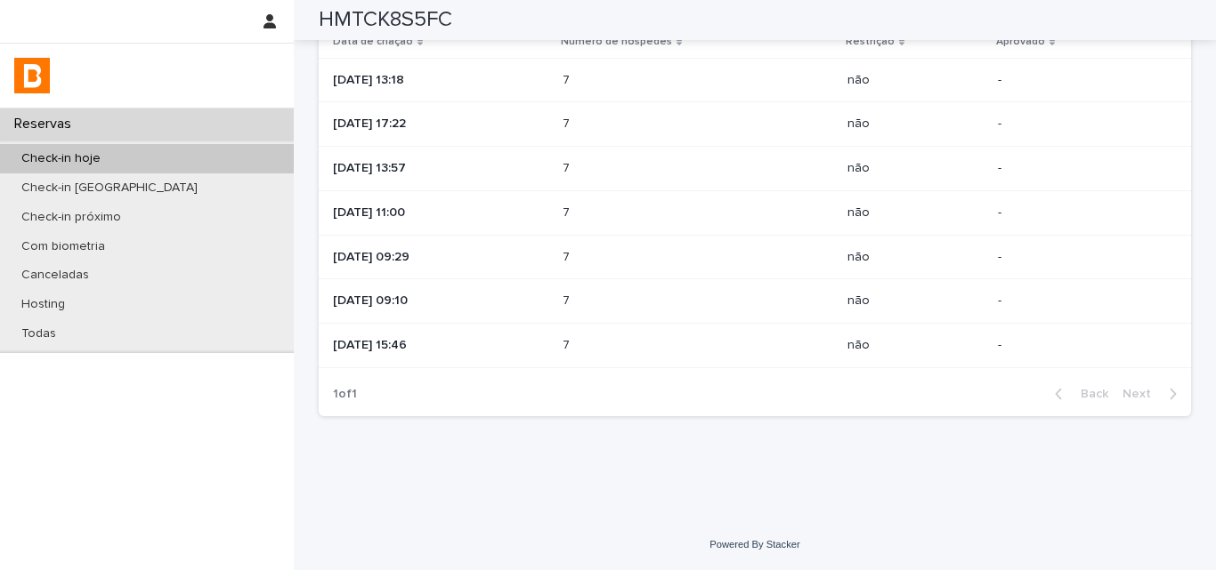
click at [548, 296] on p "[DATE] 09:10" at bounding box center [440, 301] width 215 height 15
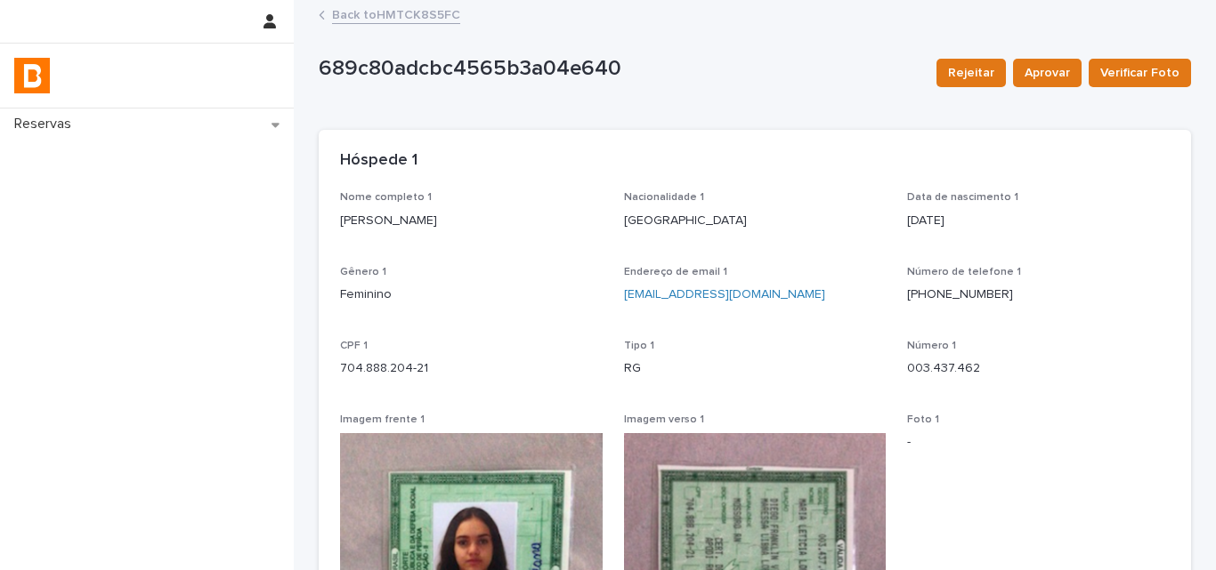
click at [381, 214] on p "[PERSON_NAME]" at bounding box center [471, 221] width 263 height 19
click at [422, 229] on p "[PERSON_NAME]" at bounding box center [471, 221] width 263 height 19
click at [422, 228] on p "[PERSON_NAME]" at bounding box center [471, 221] width 263 height 19
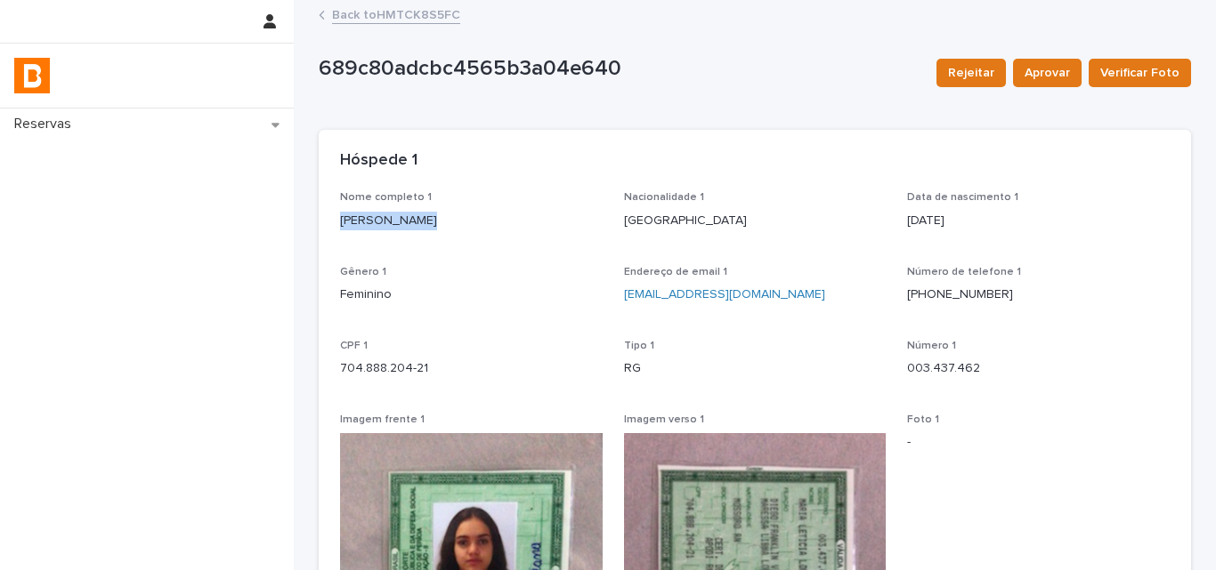
click at [422, 228] on p "[PERSON_NAME]" at bounding box center [471, 221] width 263 height 19
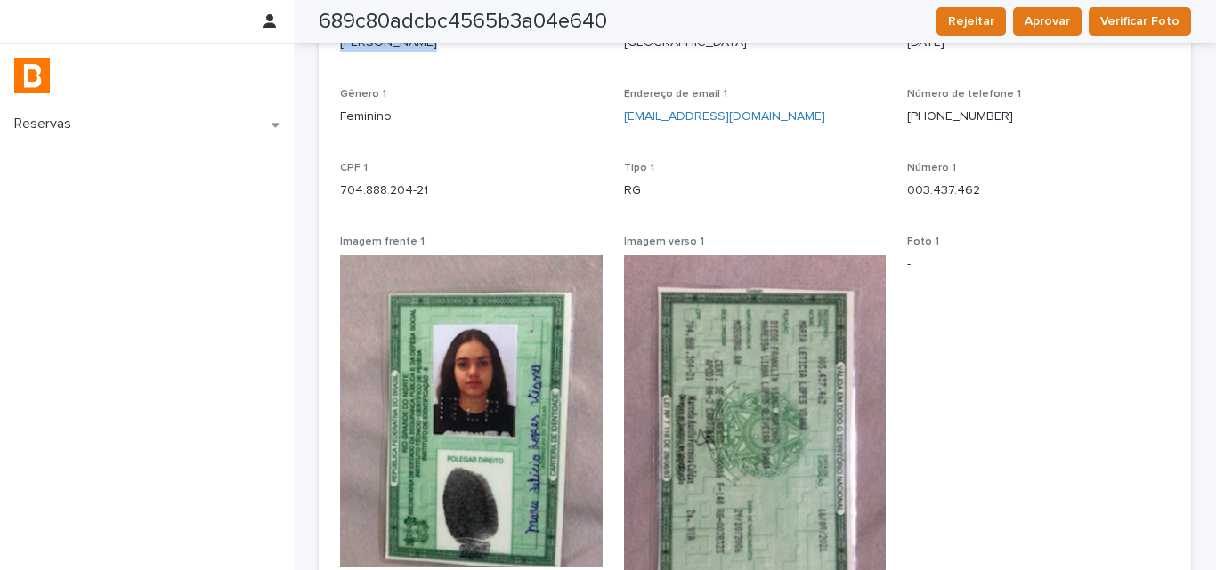
click at [922, 204] on div "Número 1 003.437.462" at bounding box center [1038, 188] width 263 height 53
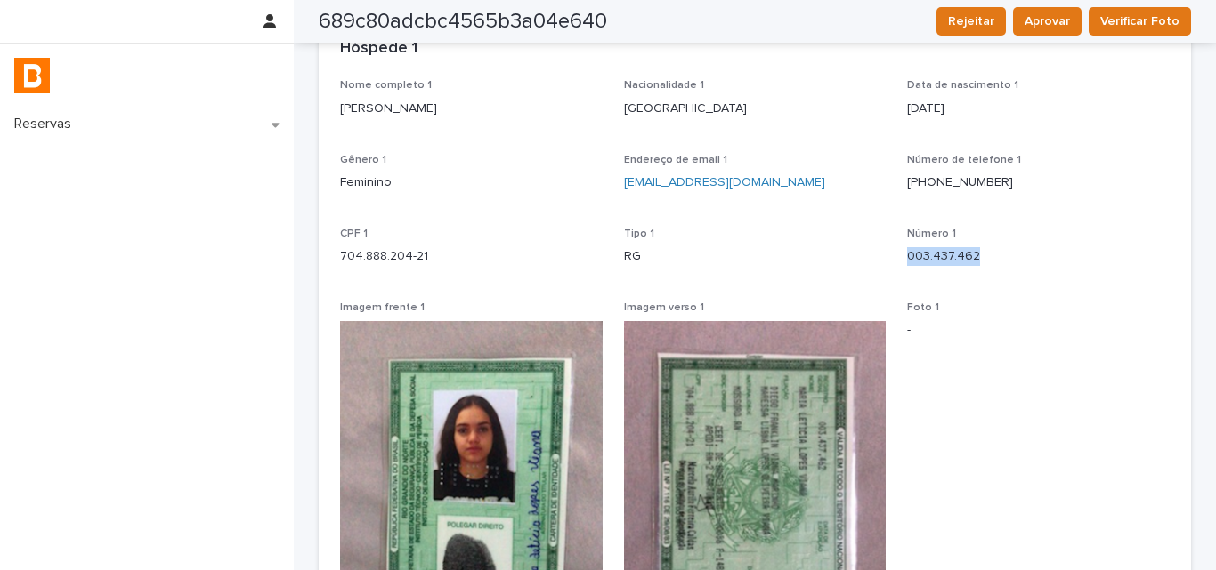
scroll to position [0, 0]
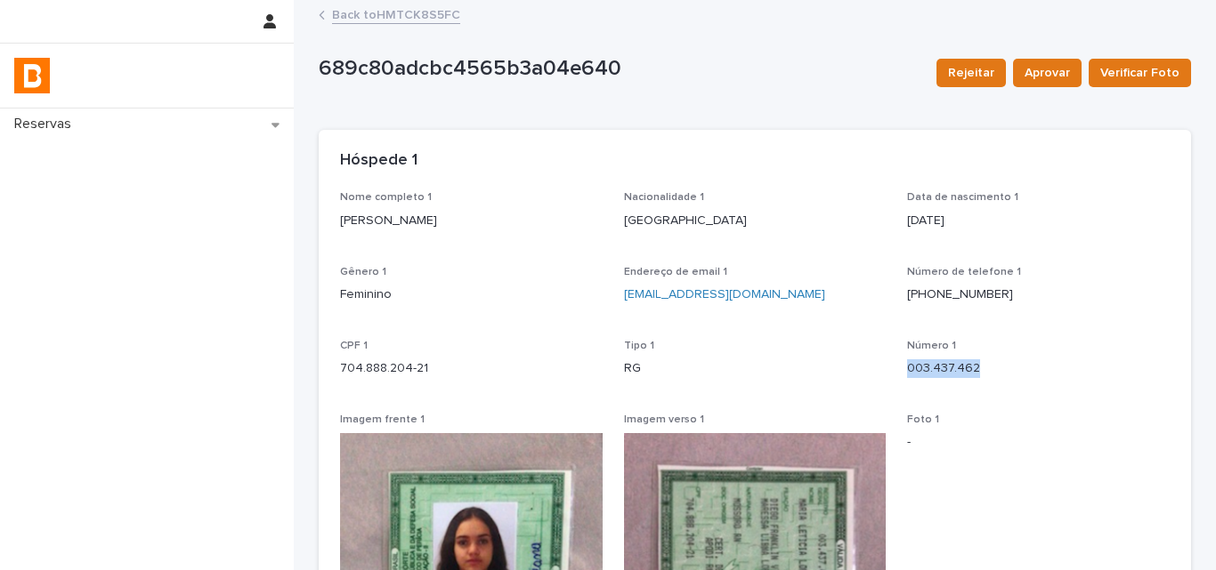
click at [406, 13] on link "Back to HMTCK8S5FC" at bounding box center [396, 14] width 128 height 20
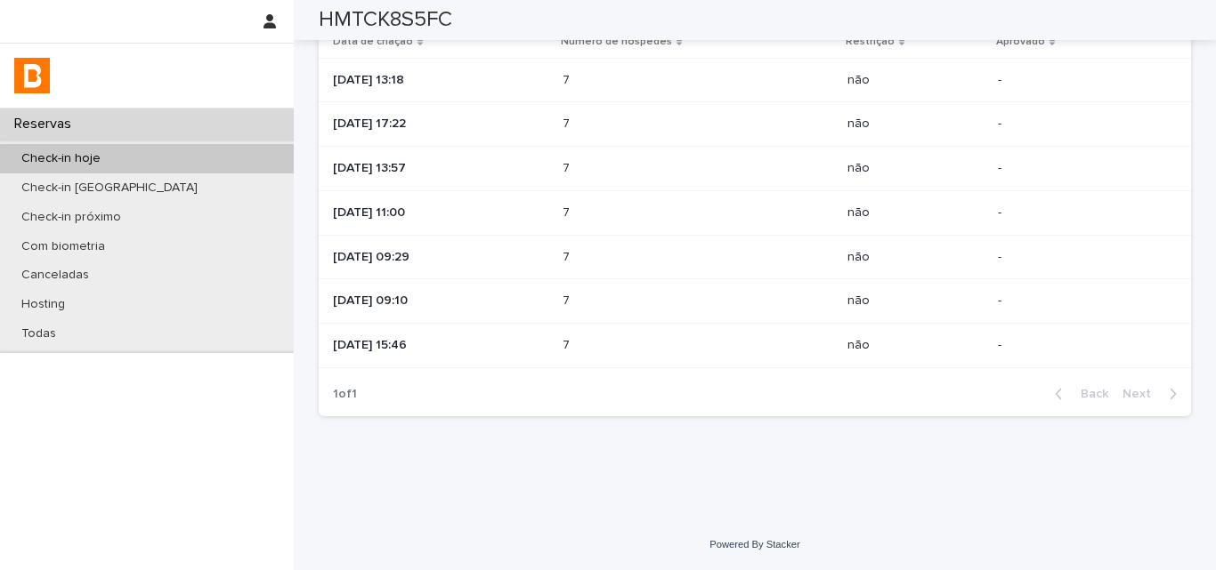
click at [555, 351] on td "[DATE] 15:46" at bounding box center [437, 346] width 237 height 44
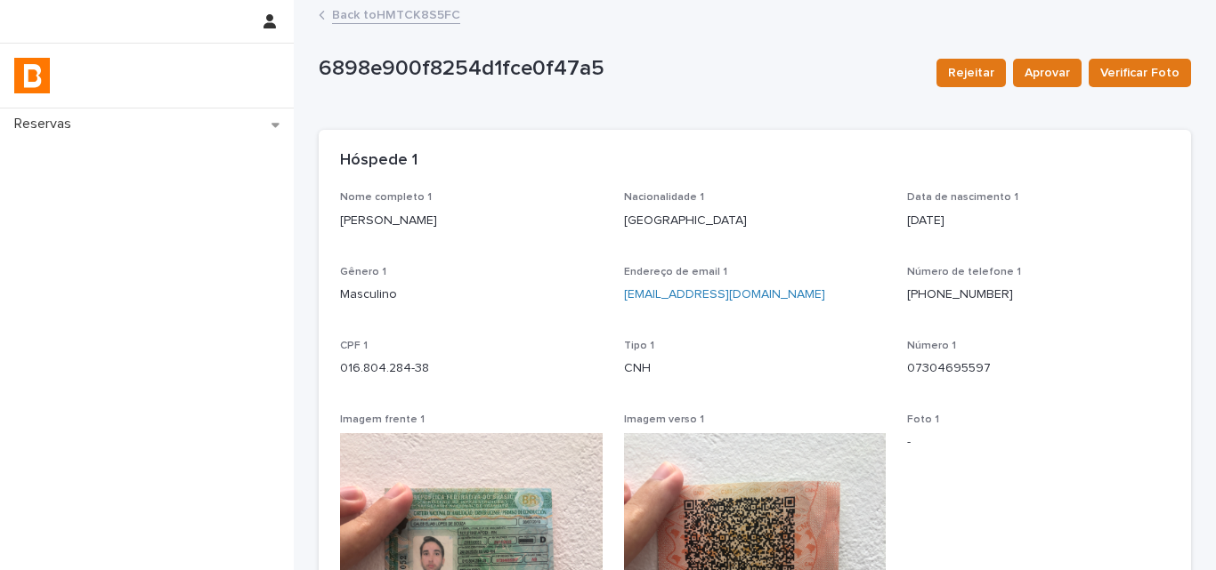
click at [420, 222] on p "[PERSON_NAME]" at bounding box center [471, 221] width 263 height 19
click at [423, 377] on p "016.804.284-38" at bounding box center [471, 369] width 263 height 19
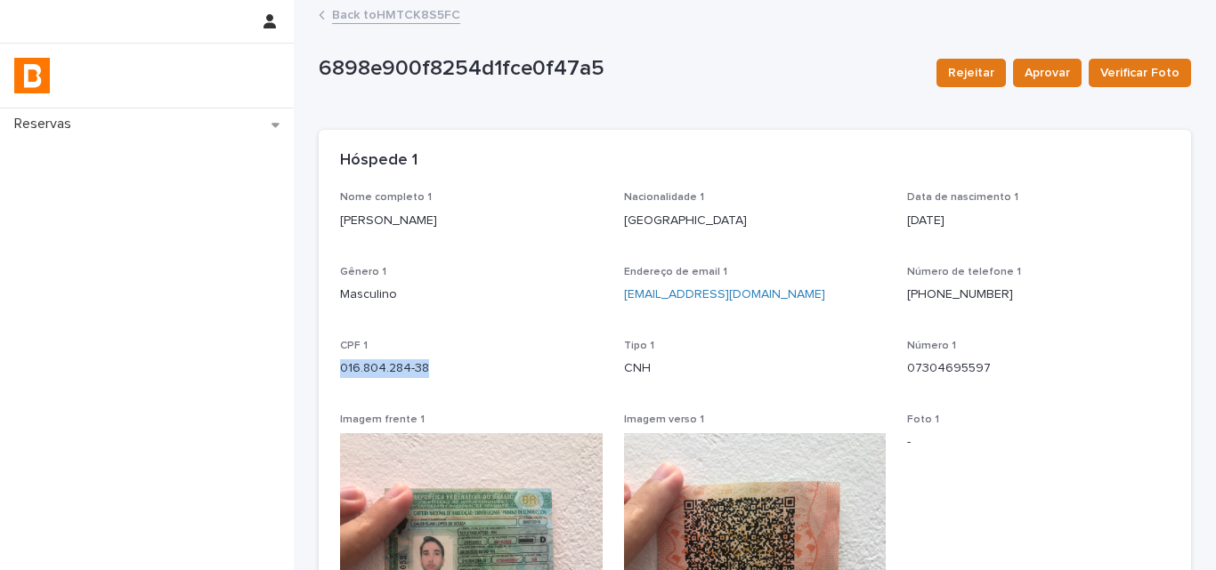
click at [423, 377] on p "016.804.284-38" at bounding box center [471, 369] width 263 height 19
click at [419, 376] on p "016.804.284-38" at bounding box center [471, 369] width 263 height 19
click at [410, 371] on p "016.804.284-38" at bounding box center [471, 369] width 263 height 19
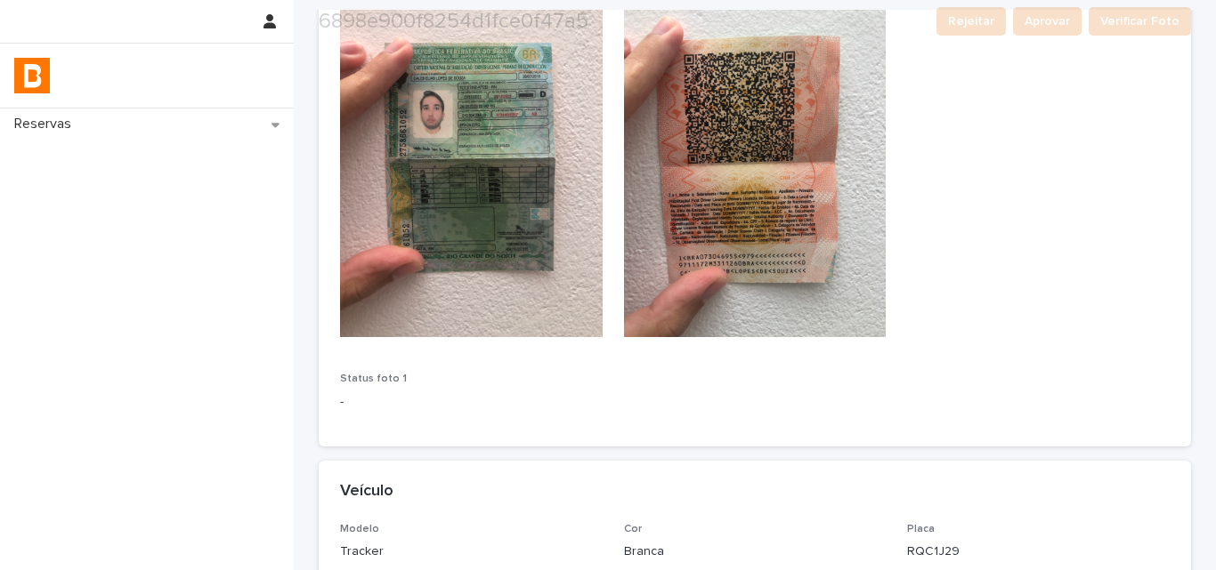
scroll to position [627, 0]
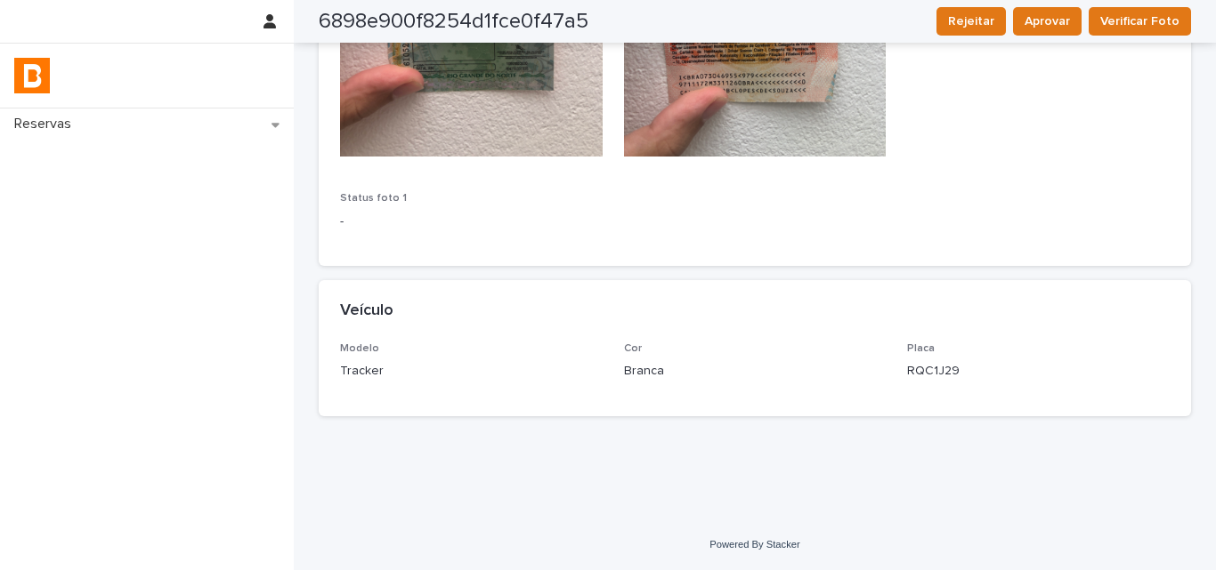
click at [886, 373] on div "Modelo Tracker Cor Branca Placa RQC1J29" at bounding box center [754, 369] width 829 height 53
click at [894, 372] on div "Modelo Tracker Cor Branca Placa RQC1J29" at bounding box center [754, 369] width 829 height 53
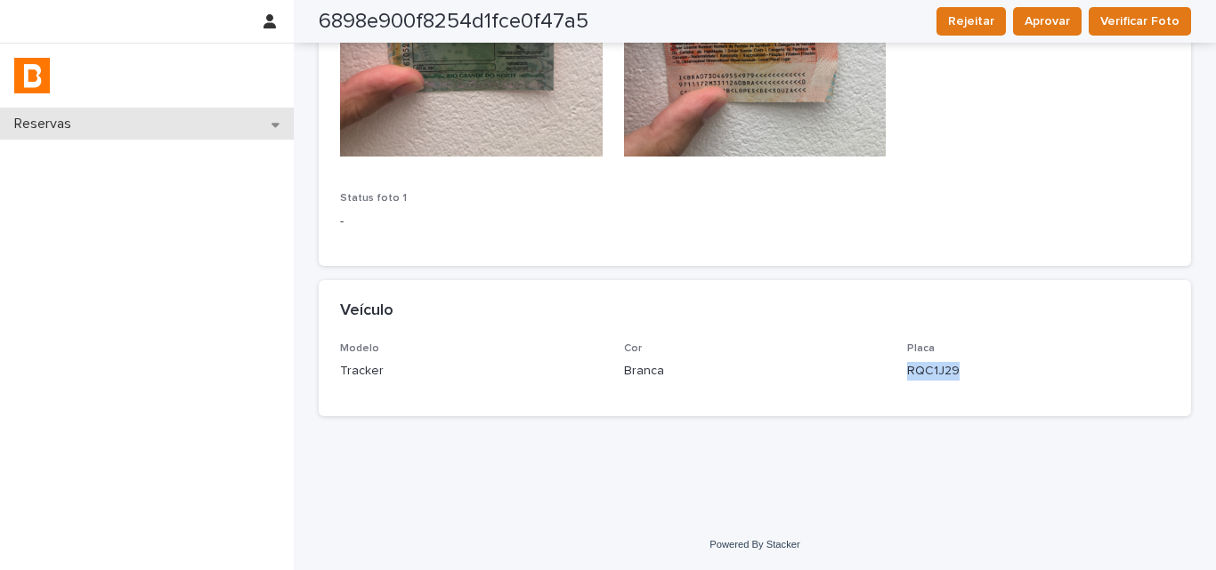
scroll to position [182, 0]
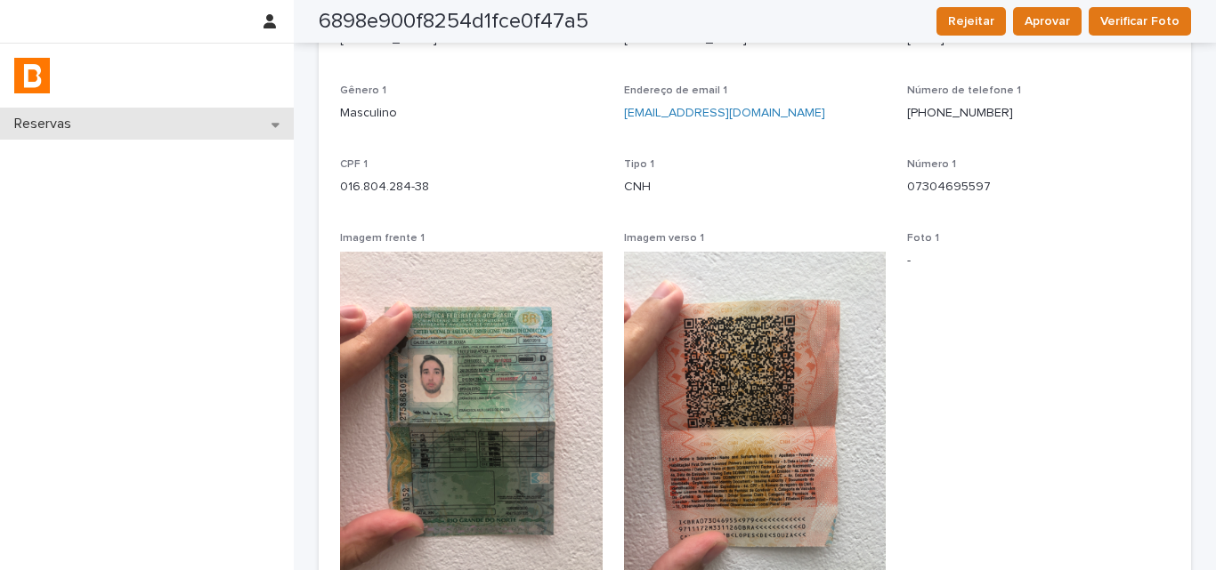
click at [94, 126] on div "Reservas" at bounding box center [147, 124] width 294 height 31
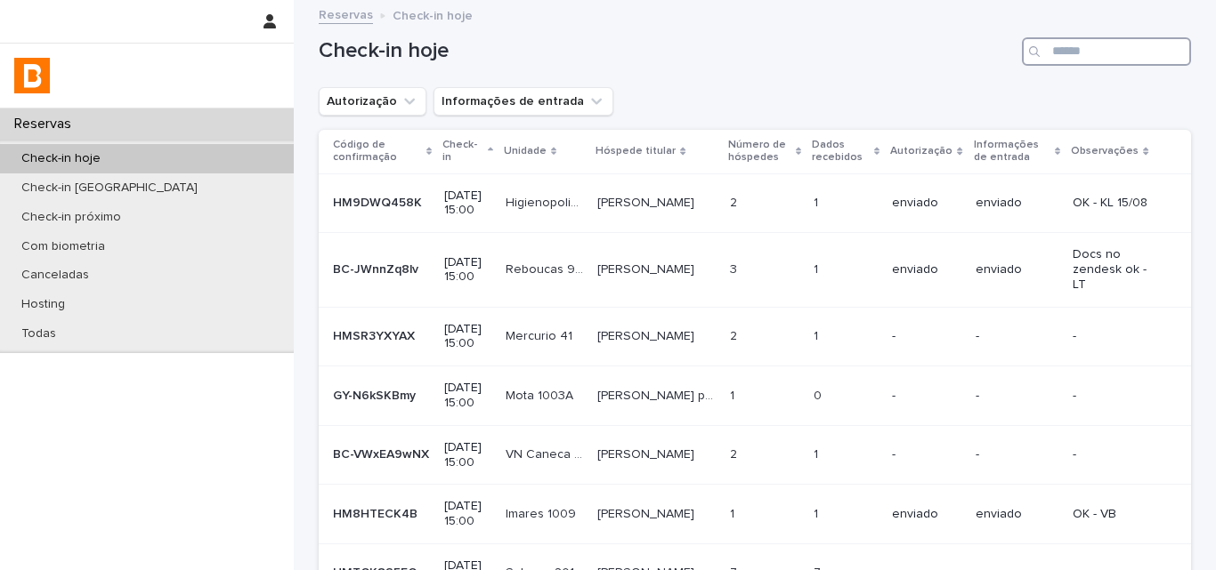
click at [1092, 53] on input "Search" at bounding box center [1106, 51] width 169 height 28
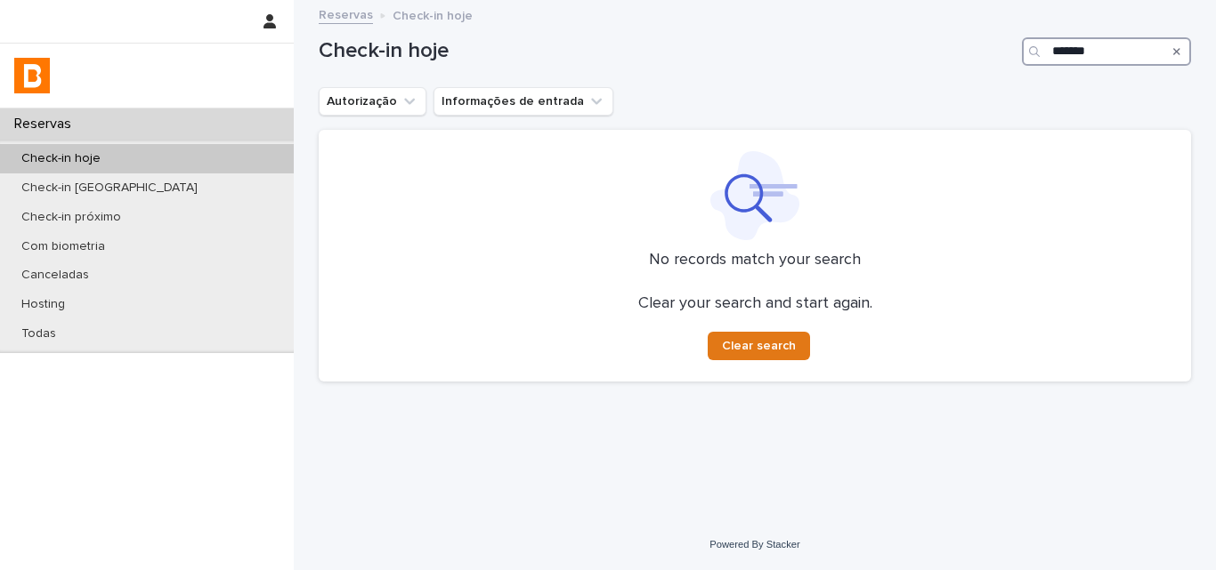
type input "*******"
click at [914, 69] on div "Check-in hoje *******" at bounding box center [755, 44] width 872 height 85
click at [1104, 54] on input "*******" at bounding box center [1106, 51] width 169 height 28
